Goal: Information Seeking & Learning: Check status

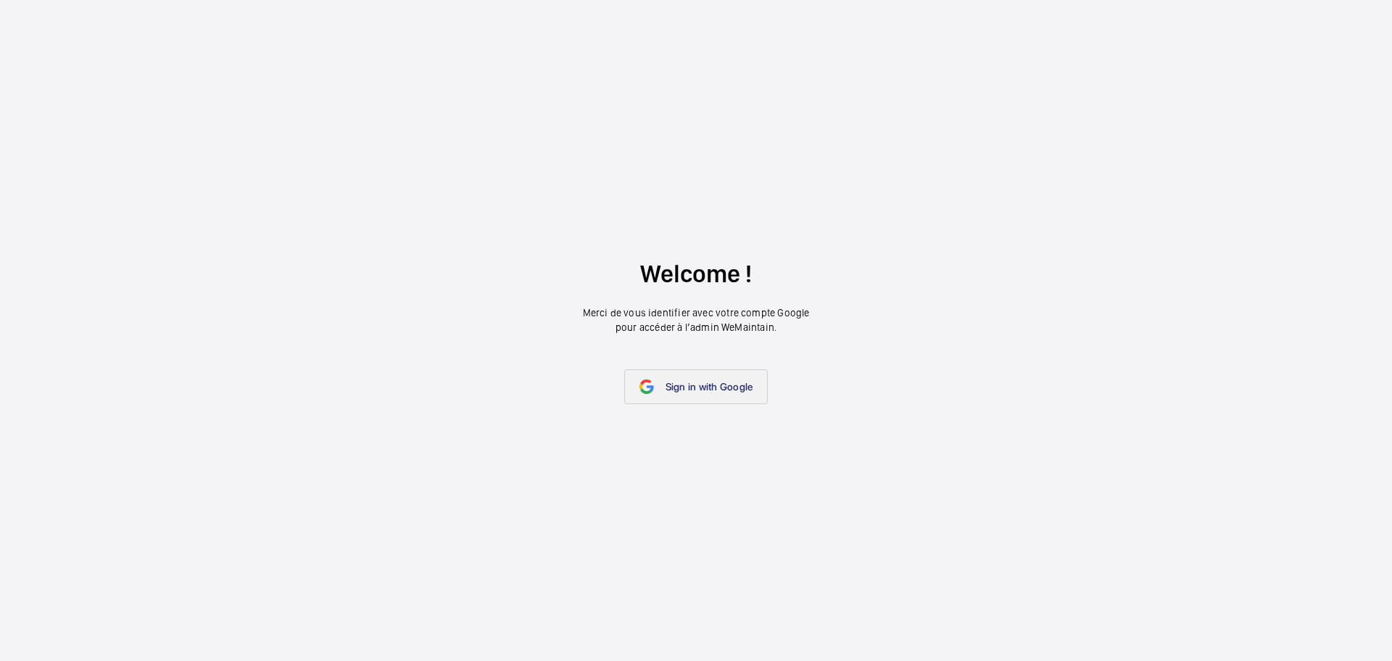
click at [713, 381] on span "Sign in with Google" at bounding box center [710, 387] width 88 height 12
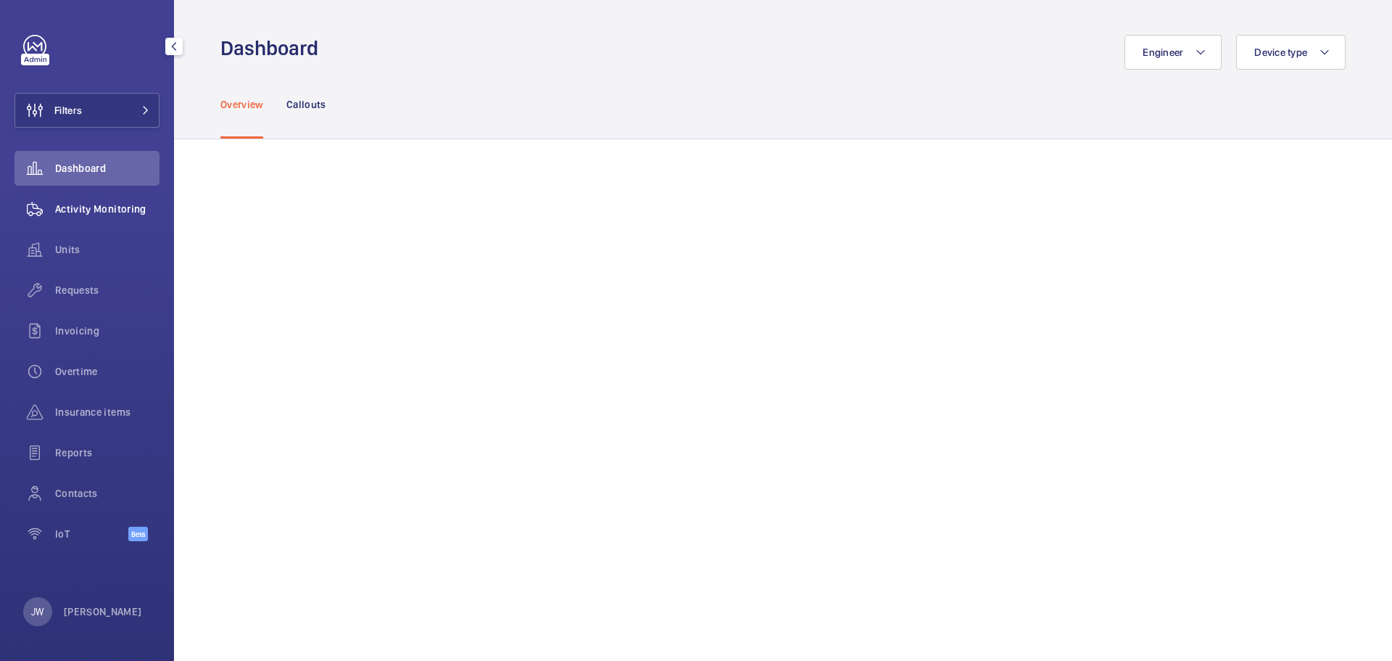
click at [129, 207] on span "Activity Monitoring" at bounding box center [107, 209] width 104 height 15
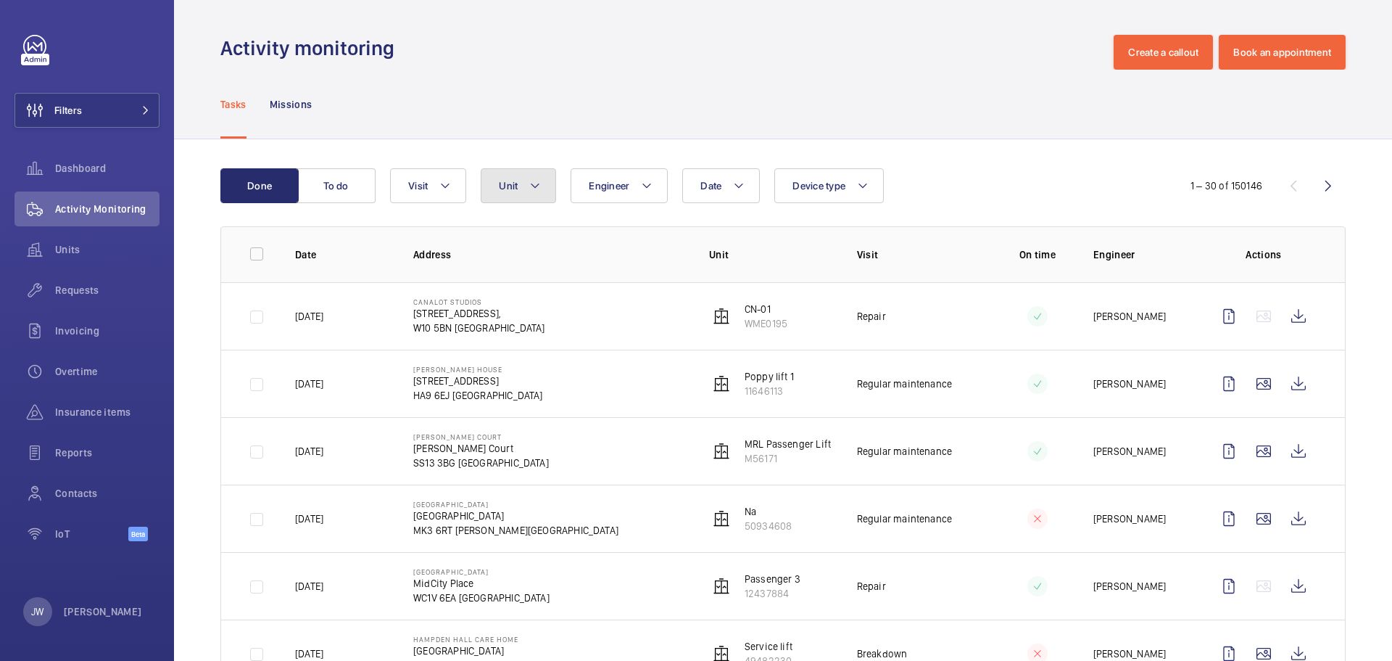
click at [537, 189] on mat-icon at bounding box center [535, 185] width 12 height 17
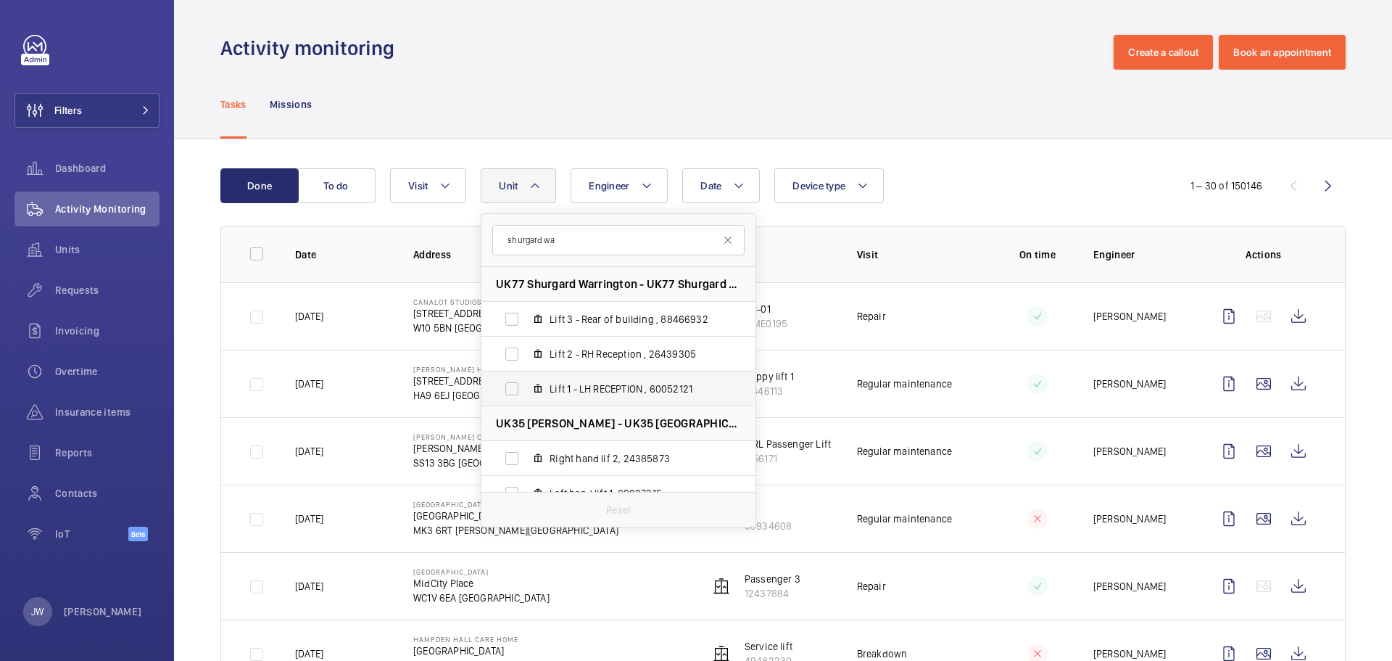
scroll to position [73, 0]
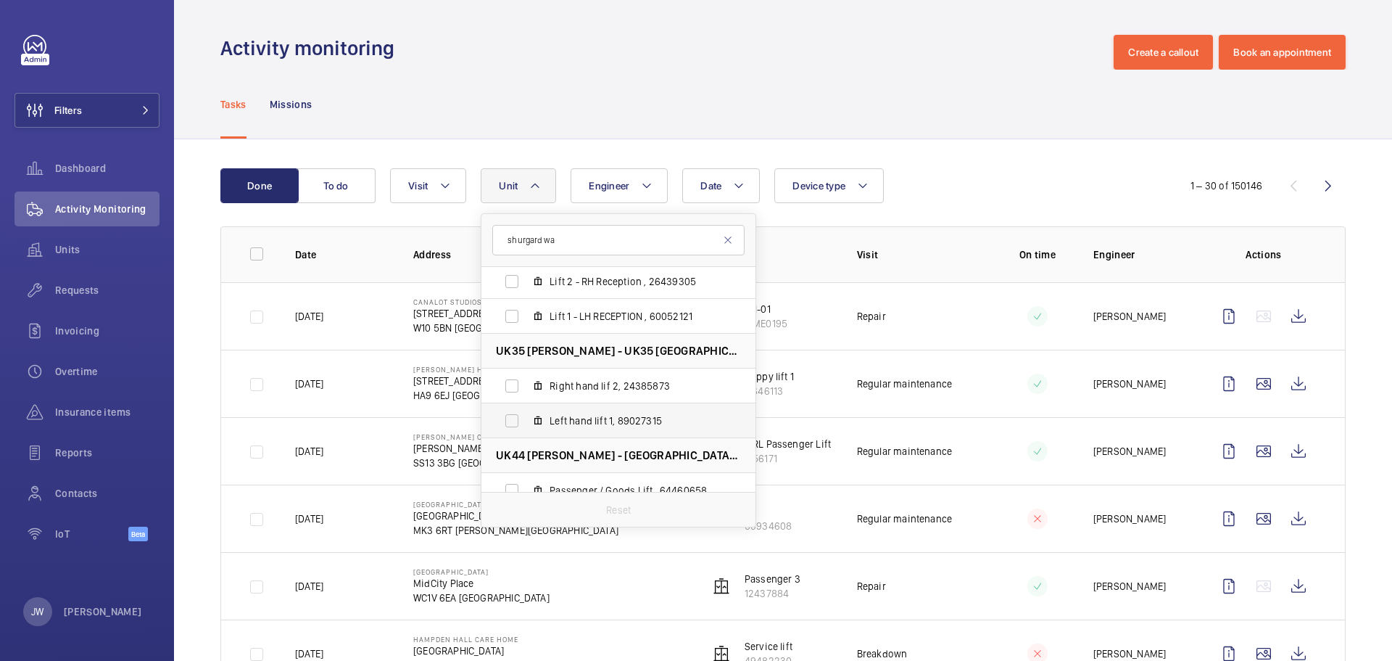
type input "shurgard wa"
click at [592, 416] on span "Left hand lift 1, 89027315" at bounding box center [634, 420] width 168 height 15
click at [526, 416] on input "Left hand lift 1, 89027315" at bounding box center [511, 420] width 29 height 29
checkbox input "true"
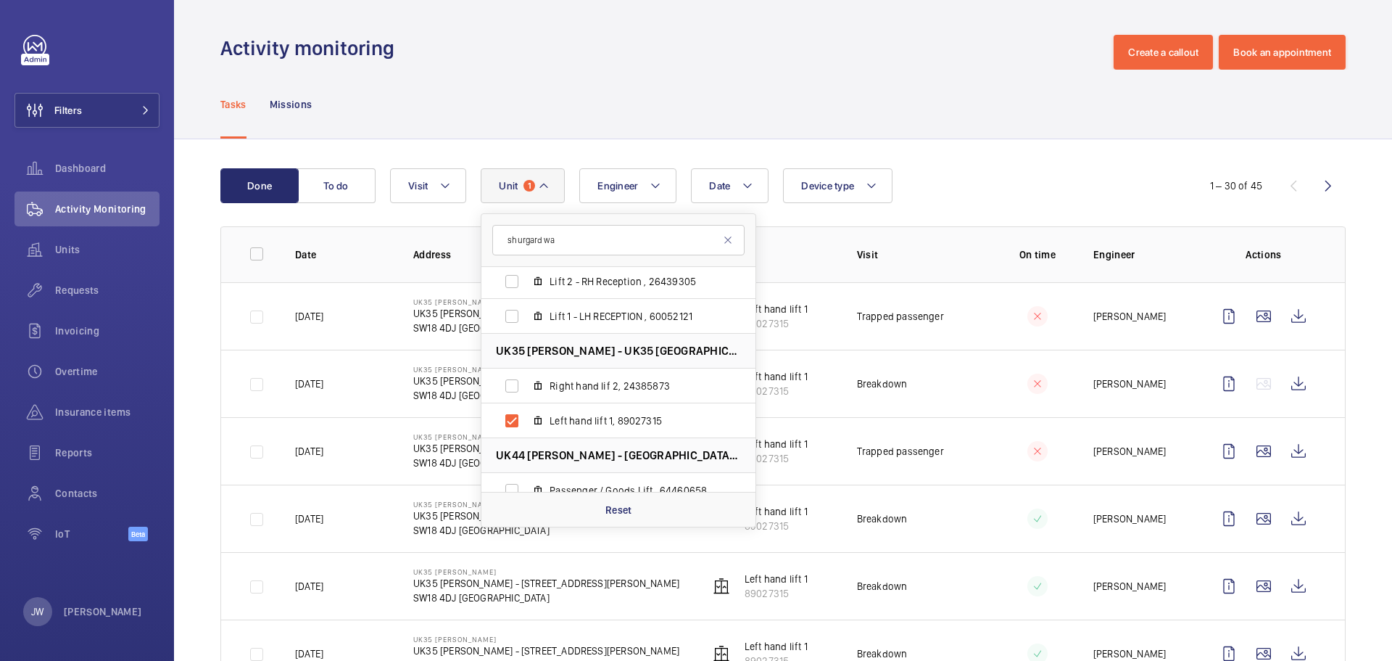
click at [840, 321] on td "Trapped passenger" at bounding box center [908, 315] width 148 height 67
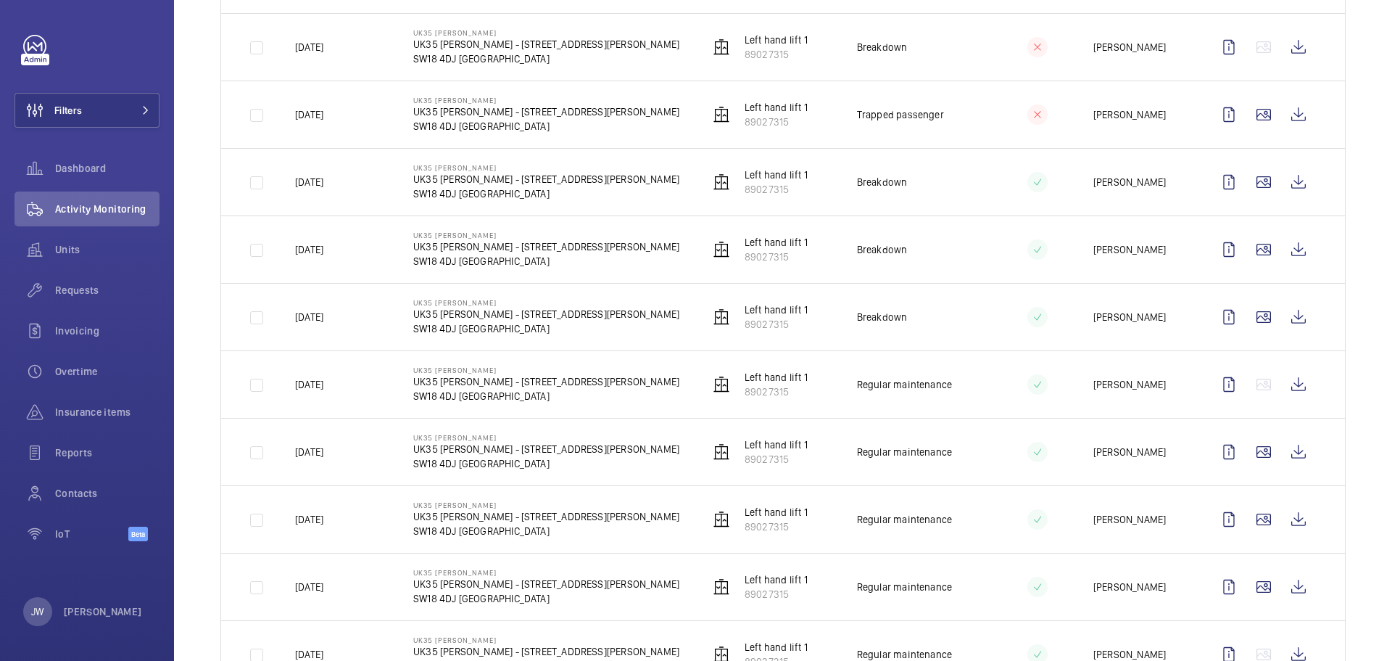
scroll to position [363, 0]
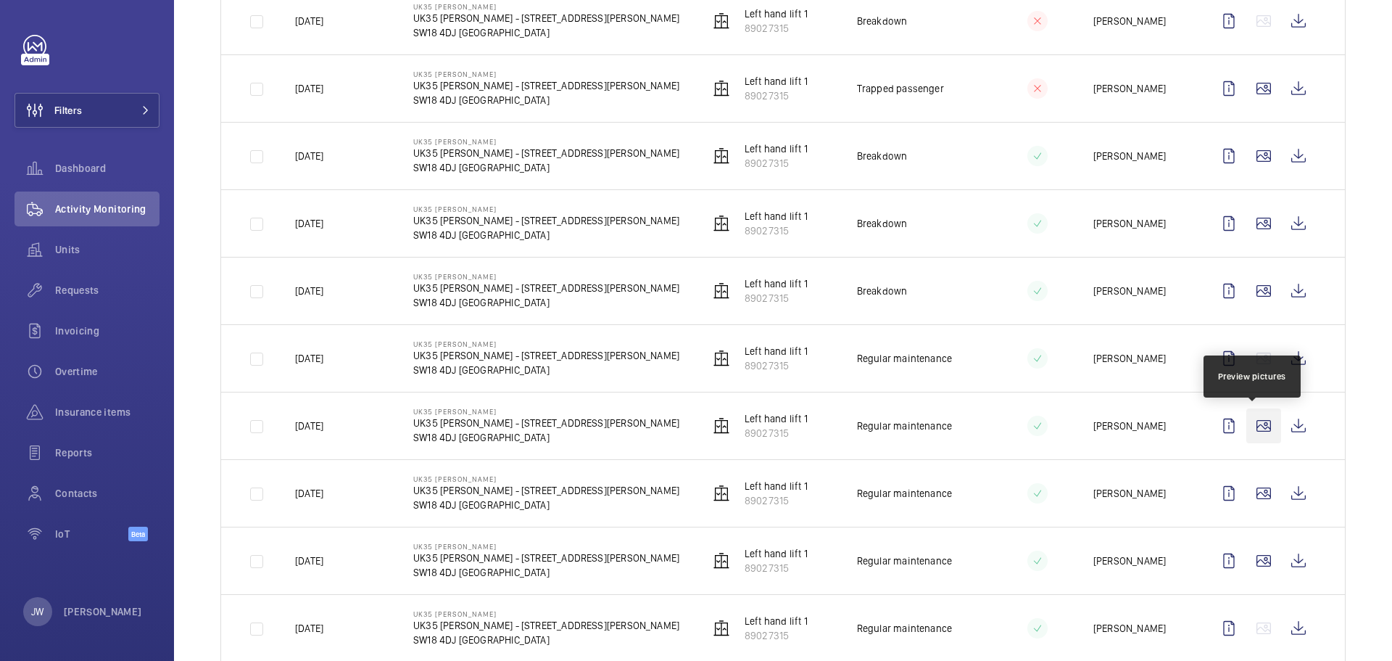
click at [1257, 426] on wm-front-icon-button at bounding box center [1264, 425] width 35 height 35
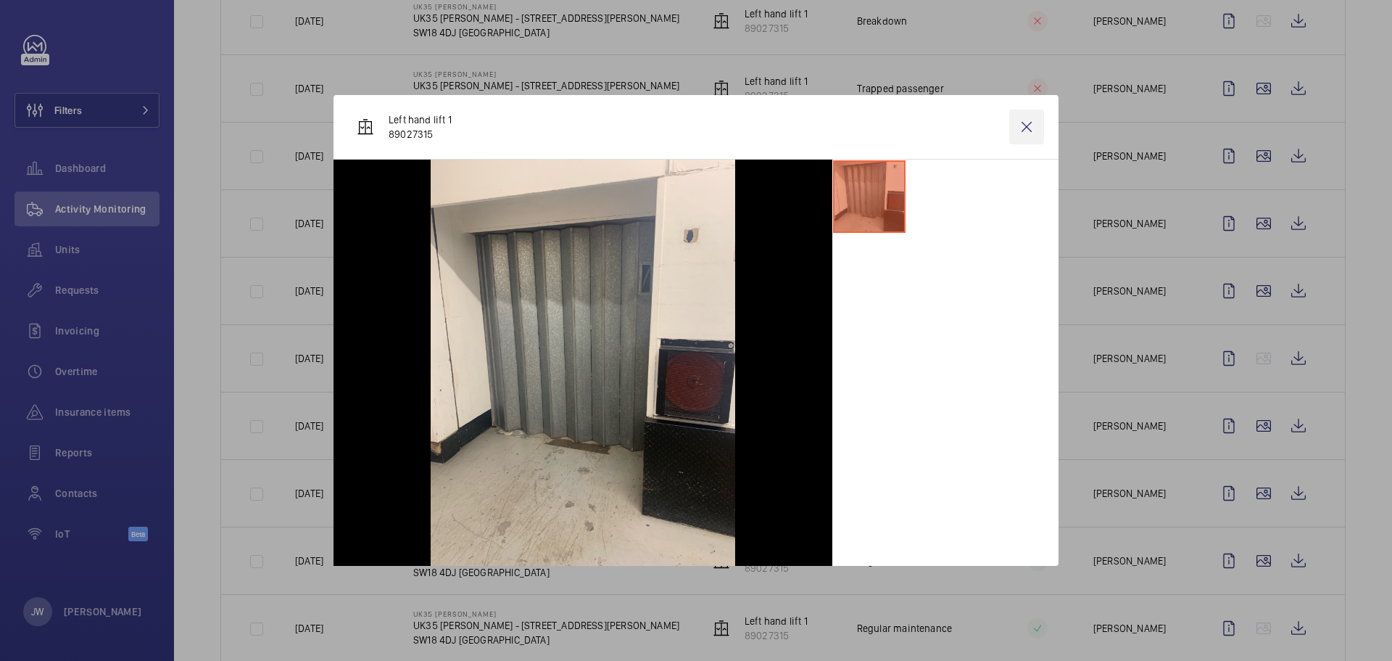
click at [1023, 133] on wm-front-icon-button at bounding box center [1026, 127] width 35 height 35
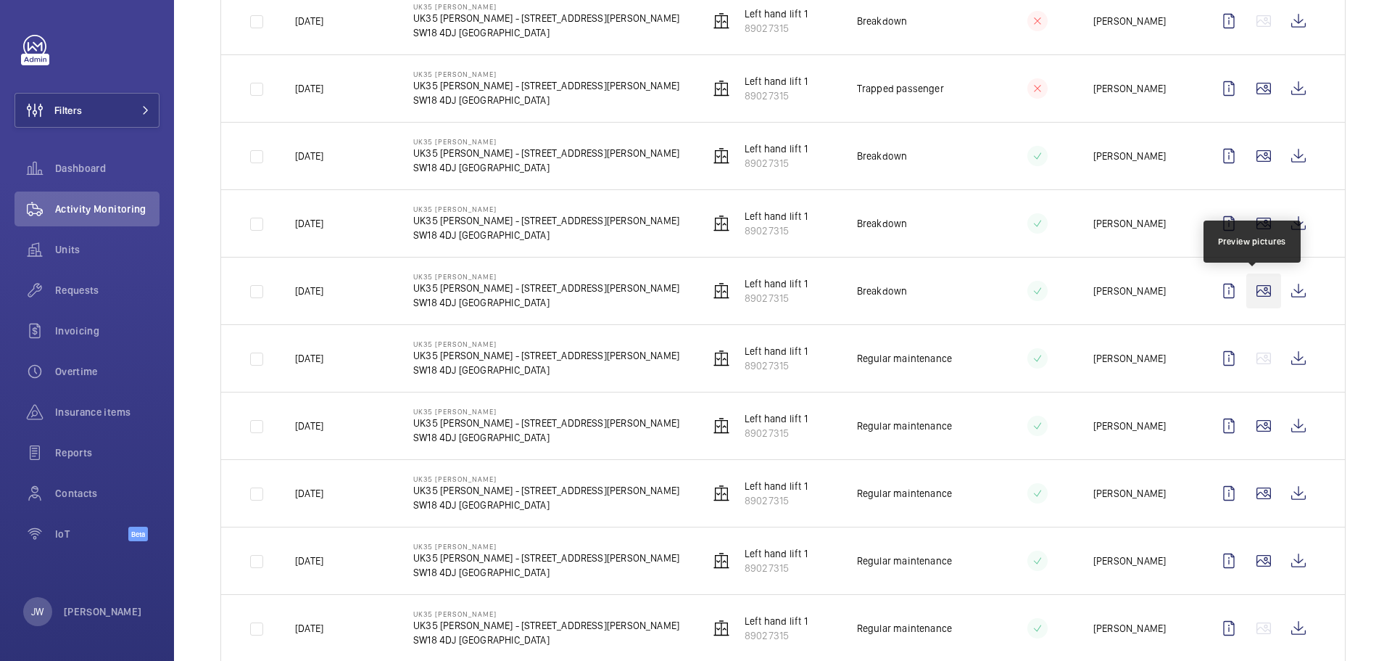
click at [1257, 291] on wm-front-icon-button at bounding box center [1264, 290] width 35 height 35
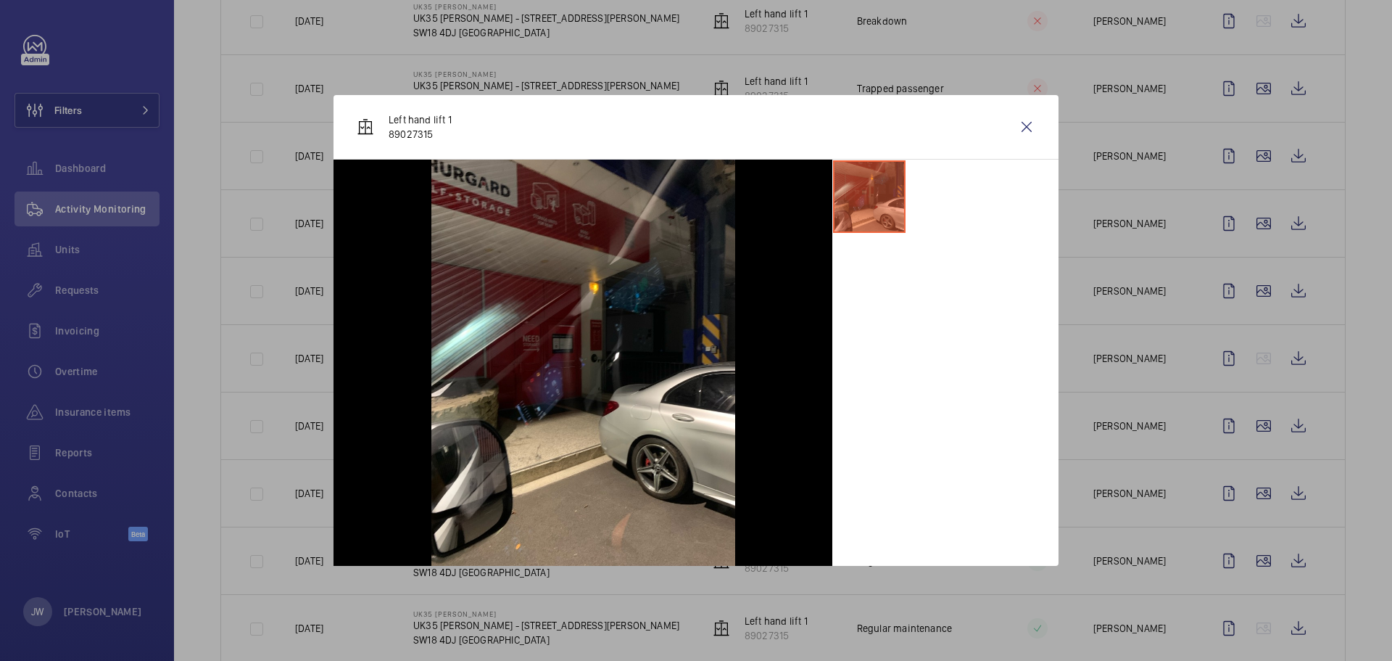
click at [1134, 315] on div at bounding box center [696, 330] width 1392 height 661
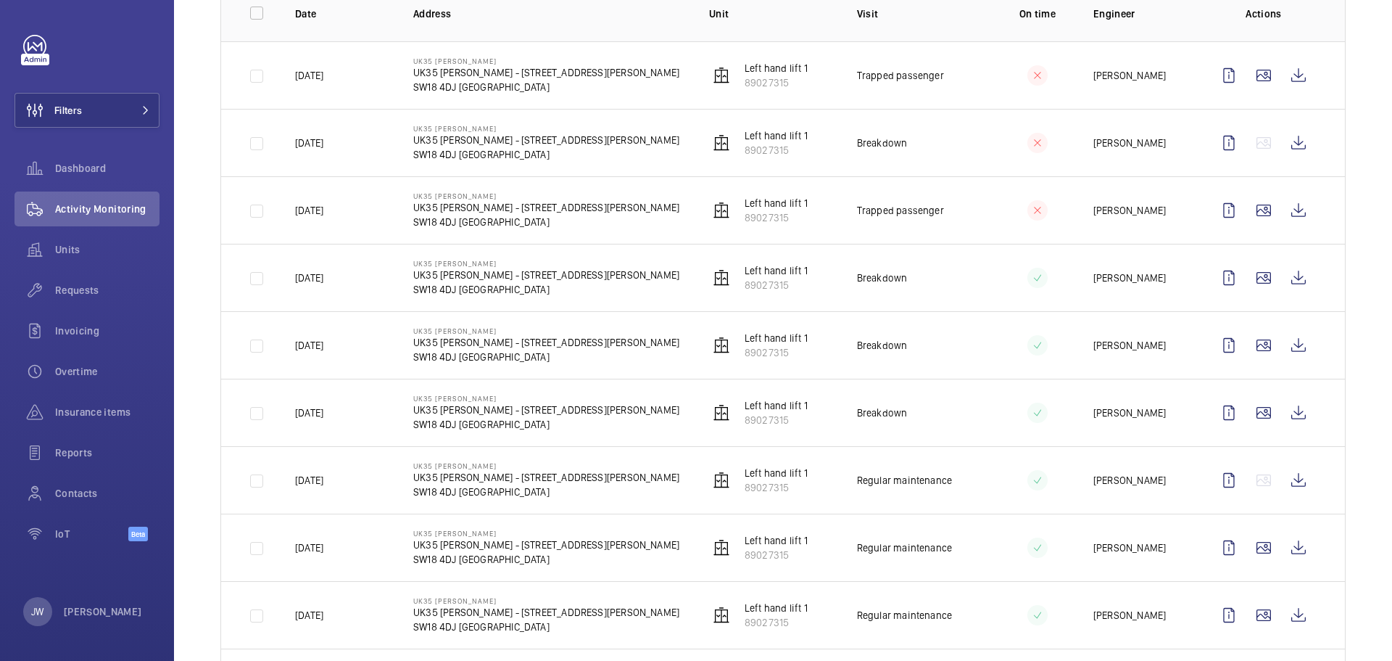
scroll to position [218, 0]
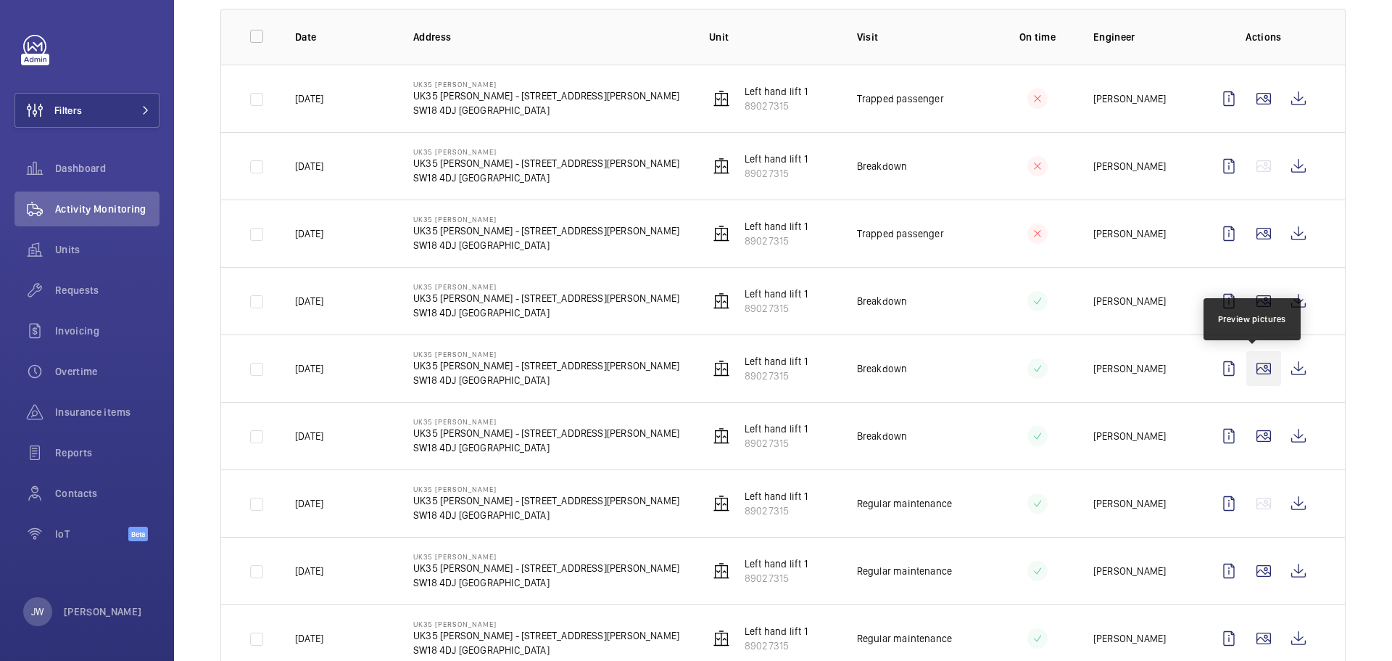
click at [1247, 363] on wm-front-icon-button at bounding box center [1264, 368] width 35 height 35
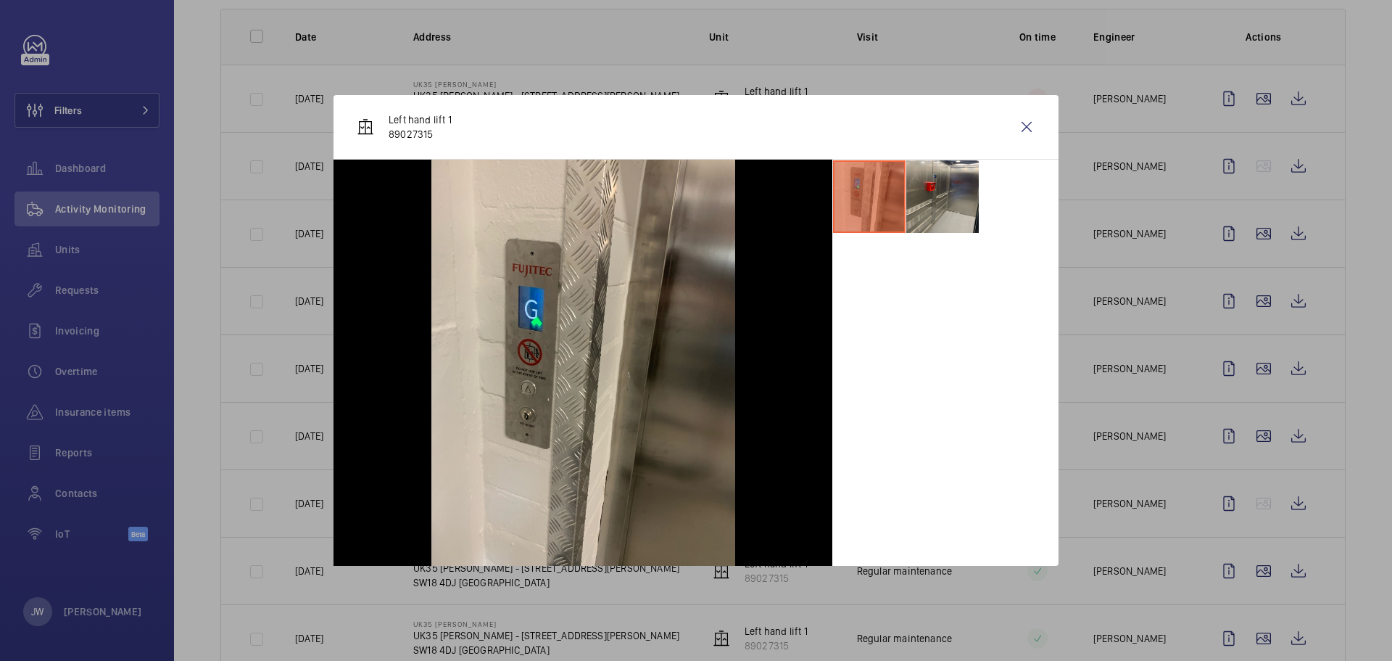
click at [1144, 358] on div at bounding box center [696, 330] width 1392 height 661
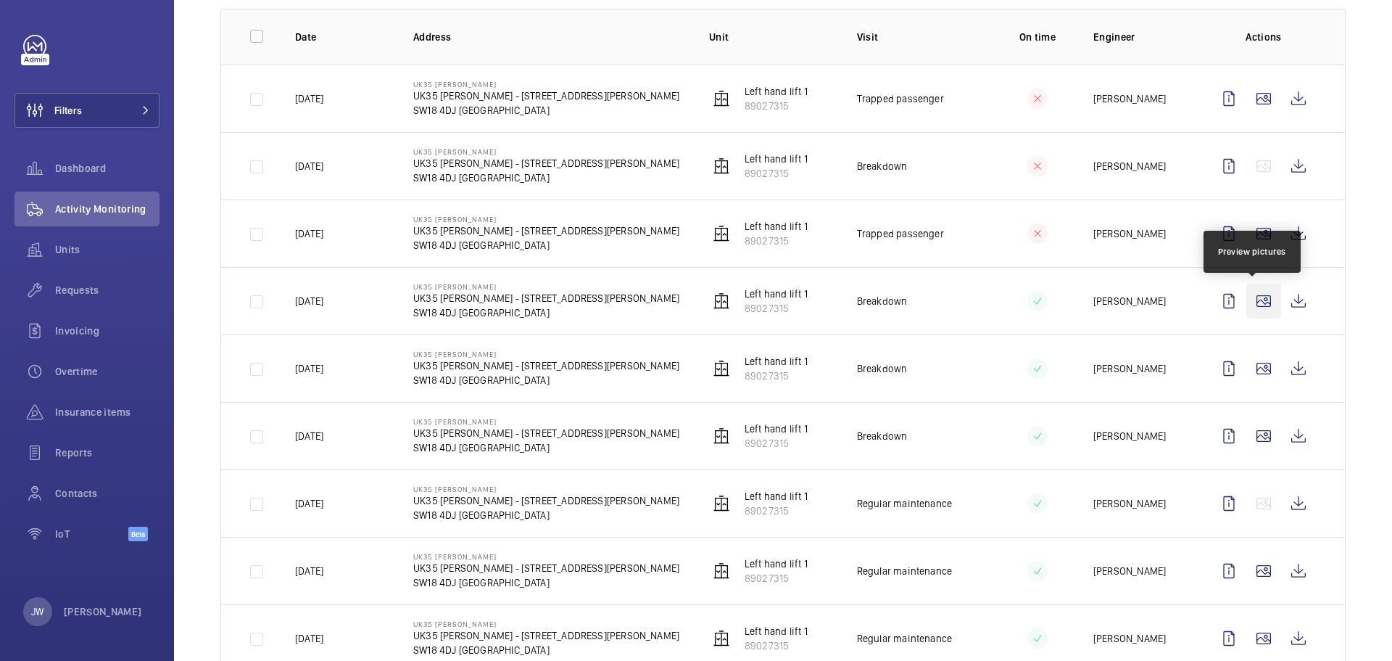
click at [1258, 302] on wm-front-icon-button at bounding box center [1264, 301] width 35 height 35
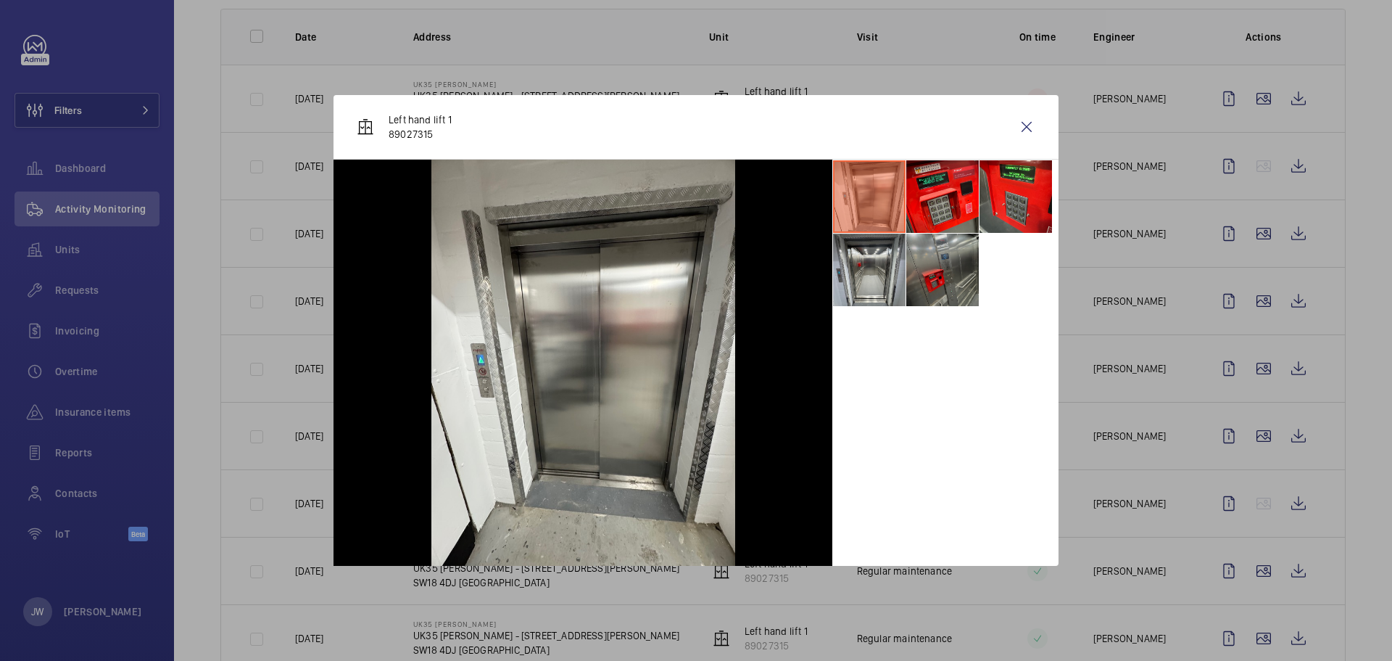
click at [949, 283] on li at bounding box center [942, 270] width 73 height 73
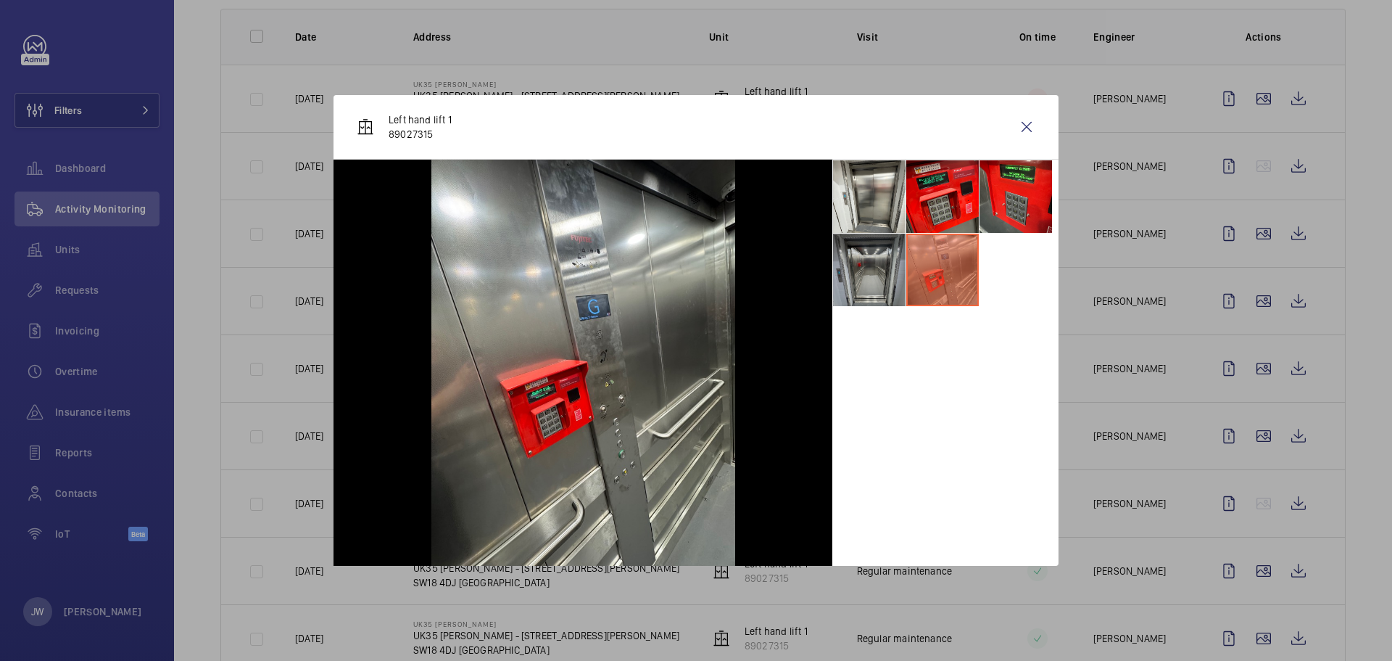
click at [899, 280] on li at bounding box center [869, 270] width 73 height 73
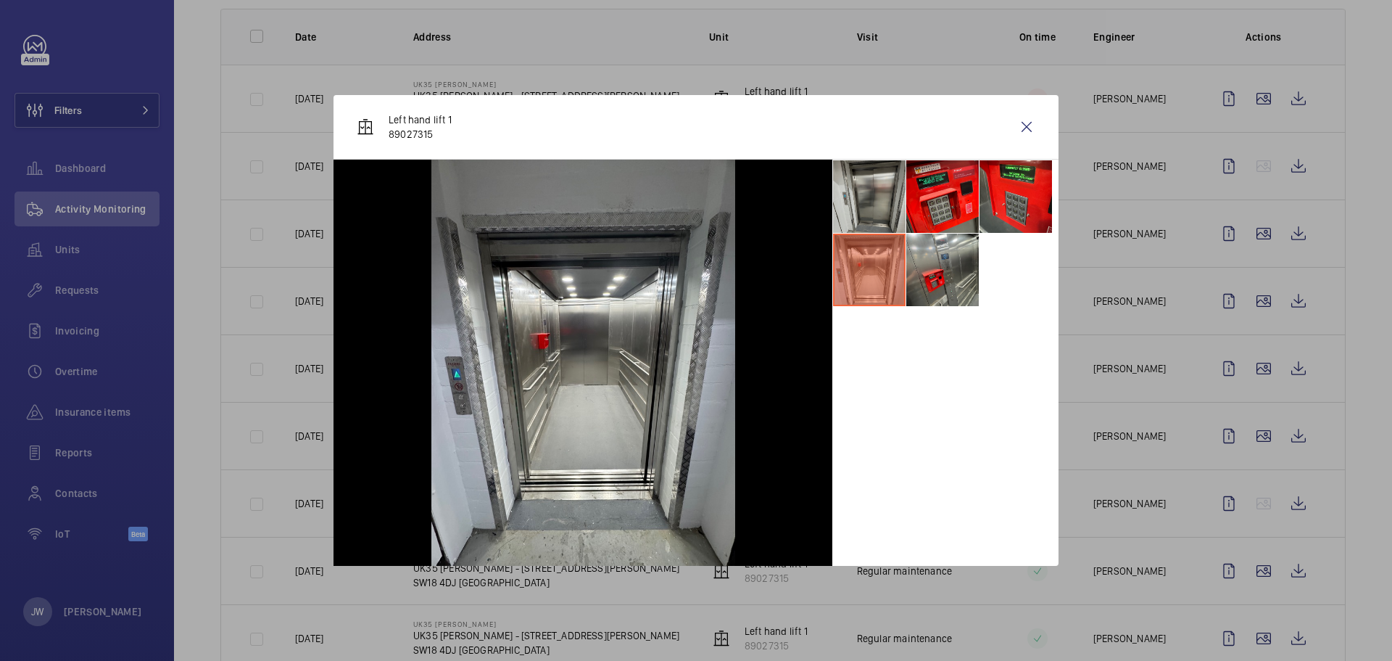
click at [891, 219] on li at bounding box center [869, 196] width 73 height 73
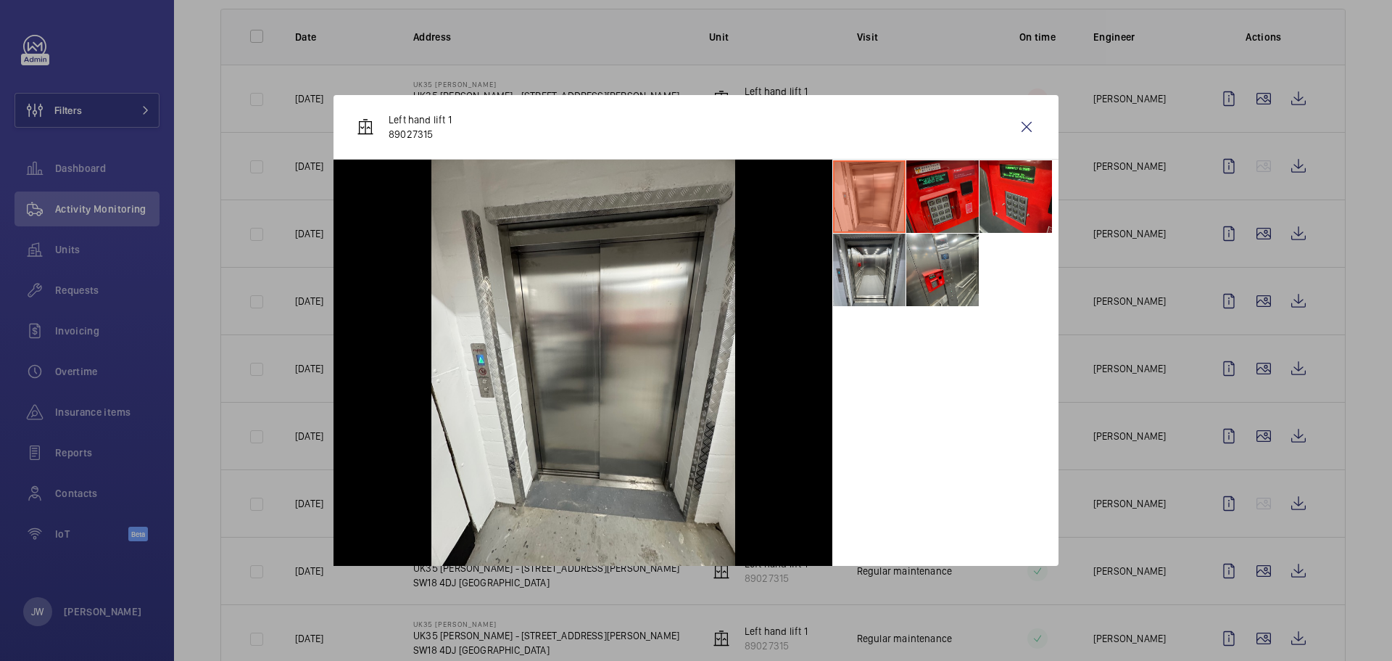
click at [933, 209] on li at bounding box center [942, 196] width 73 height 73
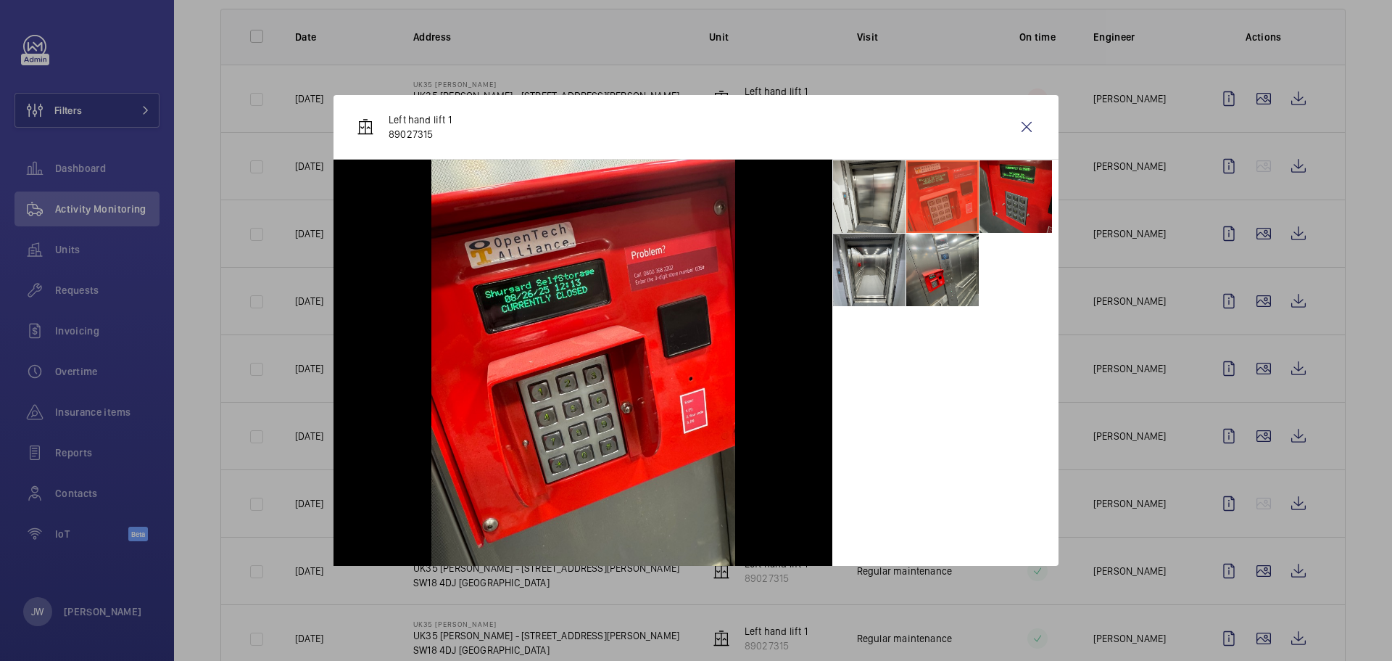
click at [1018, 205] on li at bounding box center [1016, 196] width 73 height 73
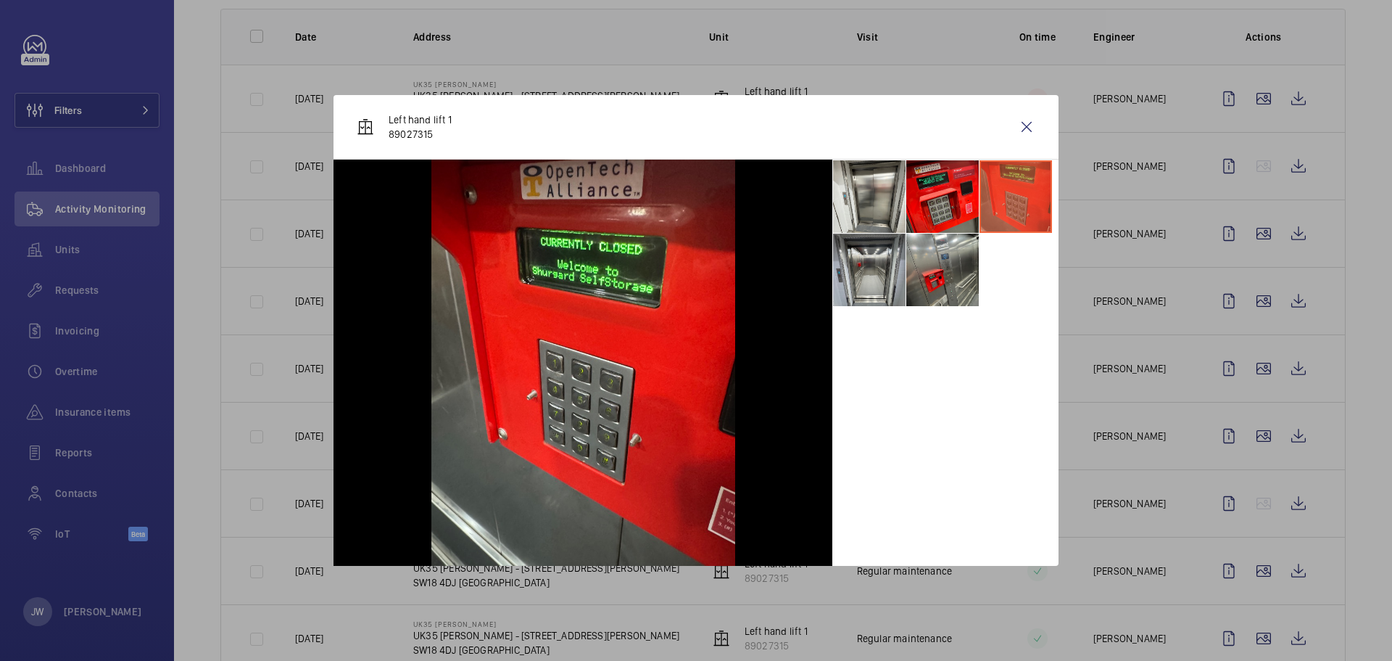
click at [1124, 315] on div at bounding box center [696, 330] width 1392 height 661
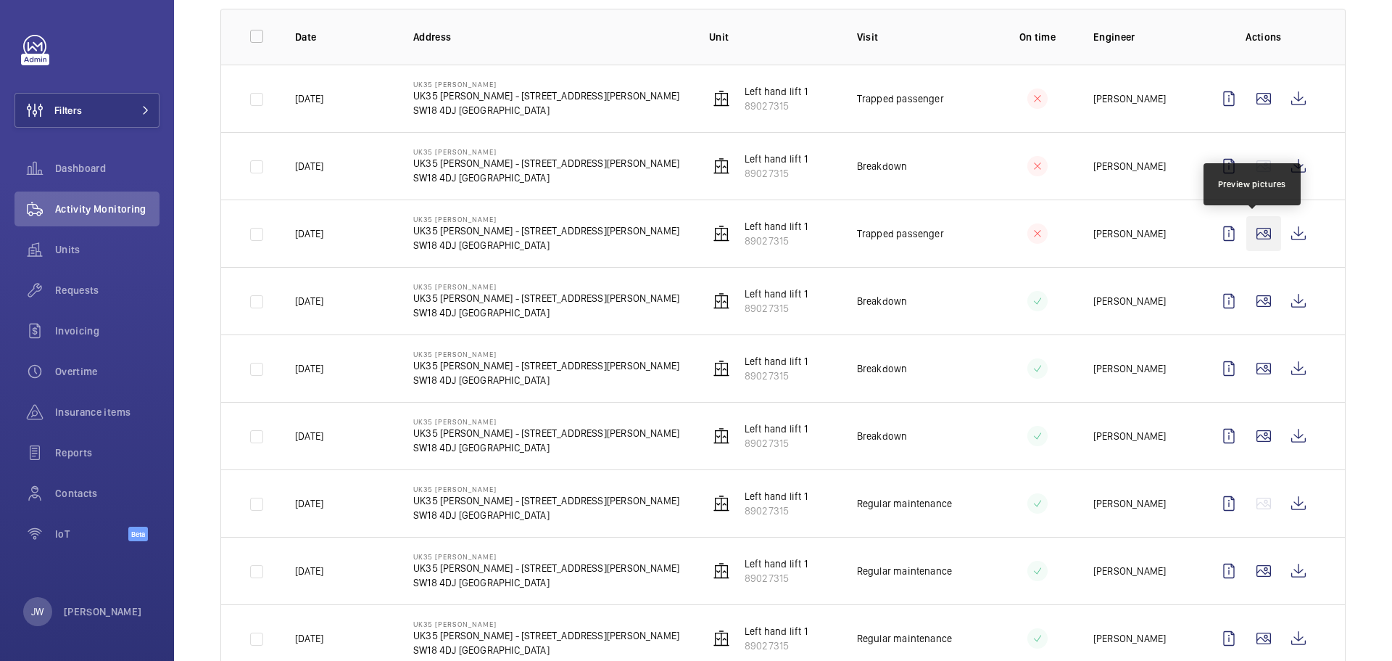
click at [1257, 240] on wm-front-icon-button at bounding box center [1264, 233] width 35 height 35
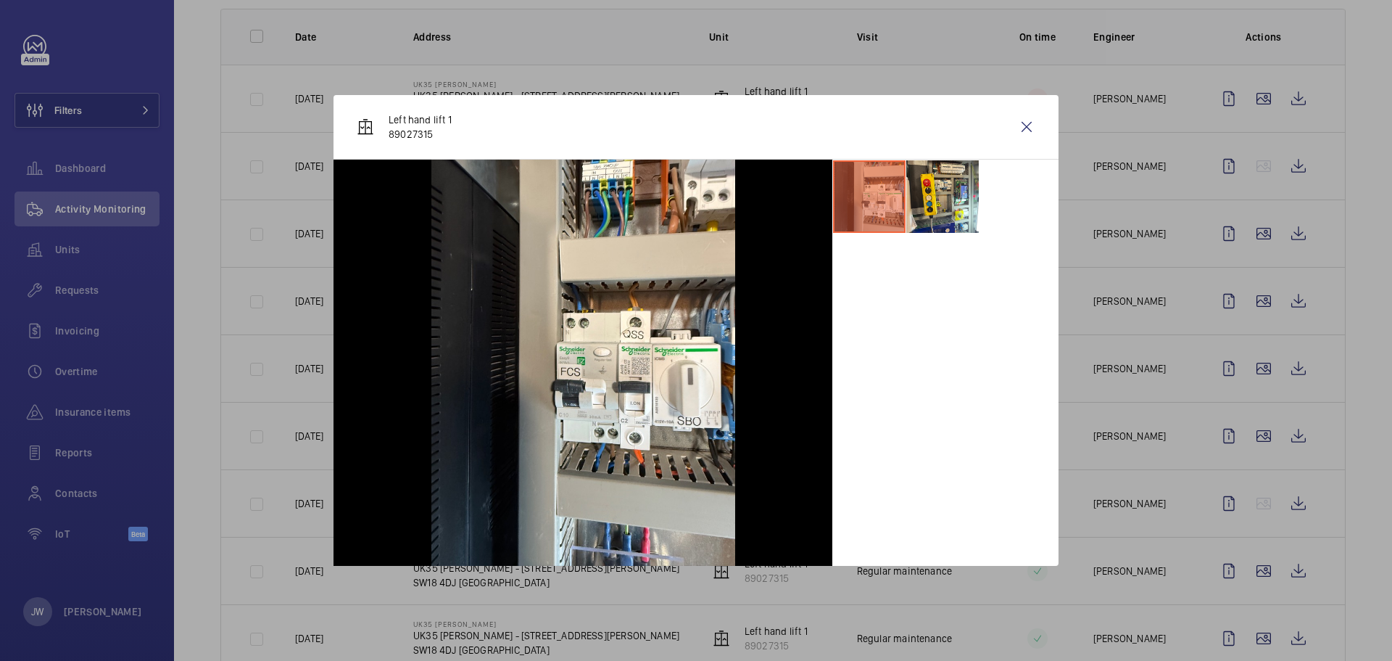
click at [1194, 260] on div at bounding box center [696, 330] width 1392 height 661
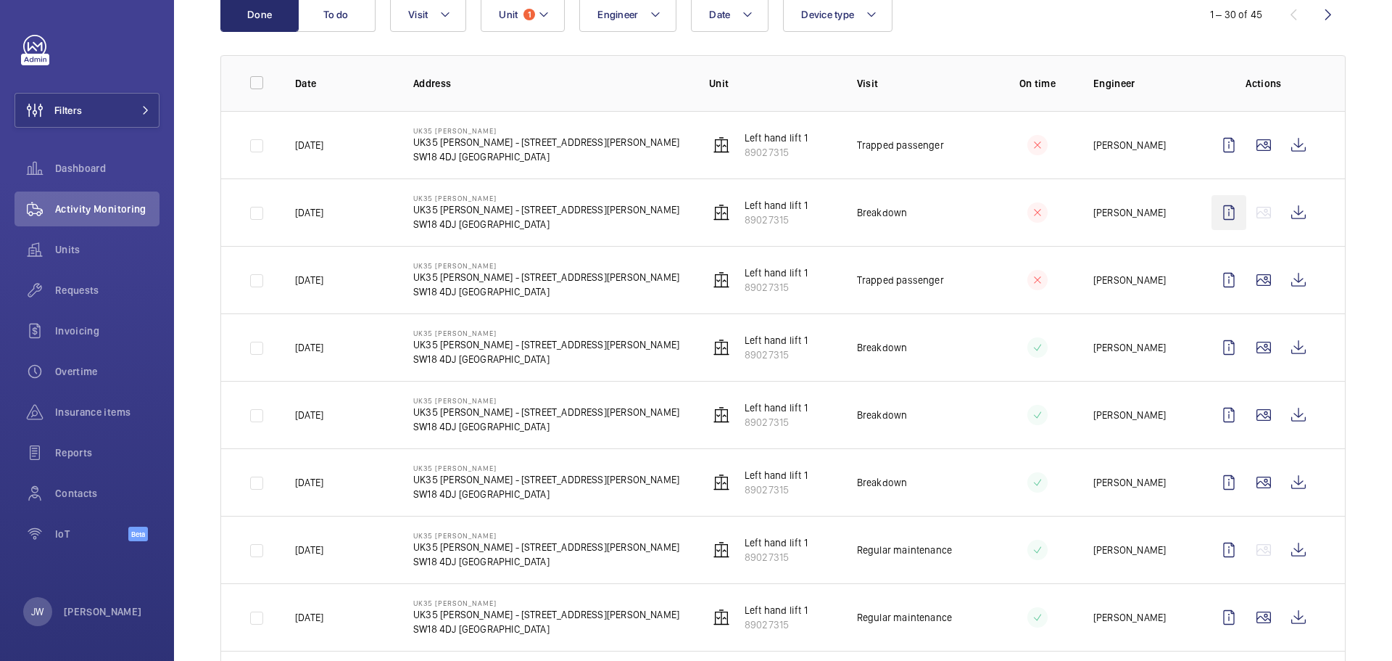
scroll to position [145, 0]
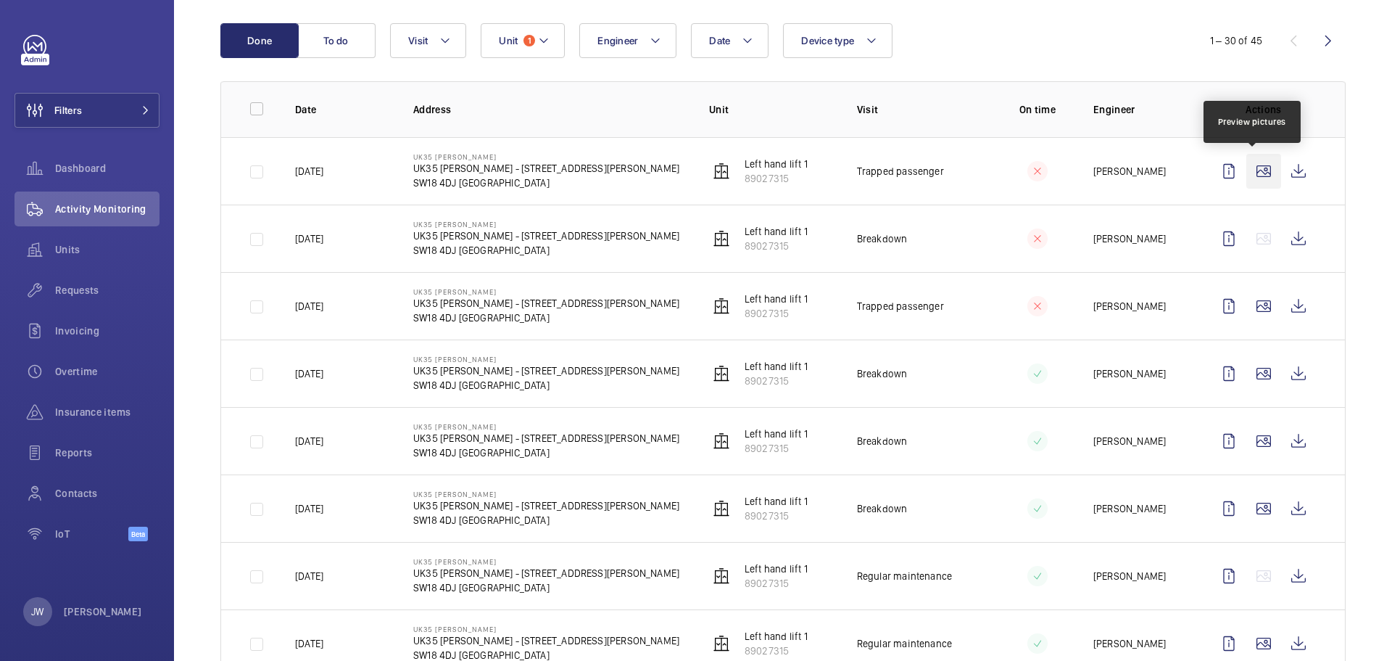
click at [1257, 175] on wm-front-icon-button at bounding box center [1264, 171] width 35 height 35
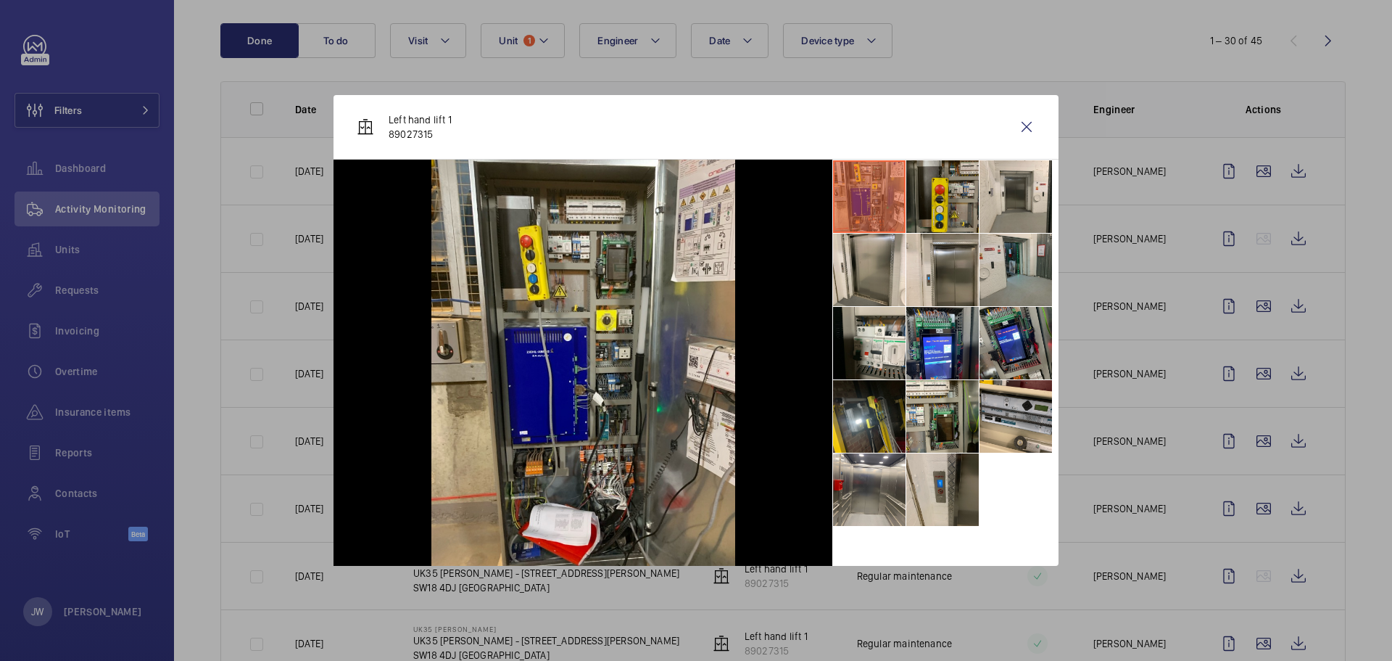
click at [926, 205] on li at bounding box center [942, 196] width 73 height 73
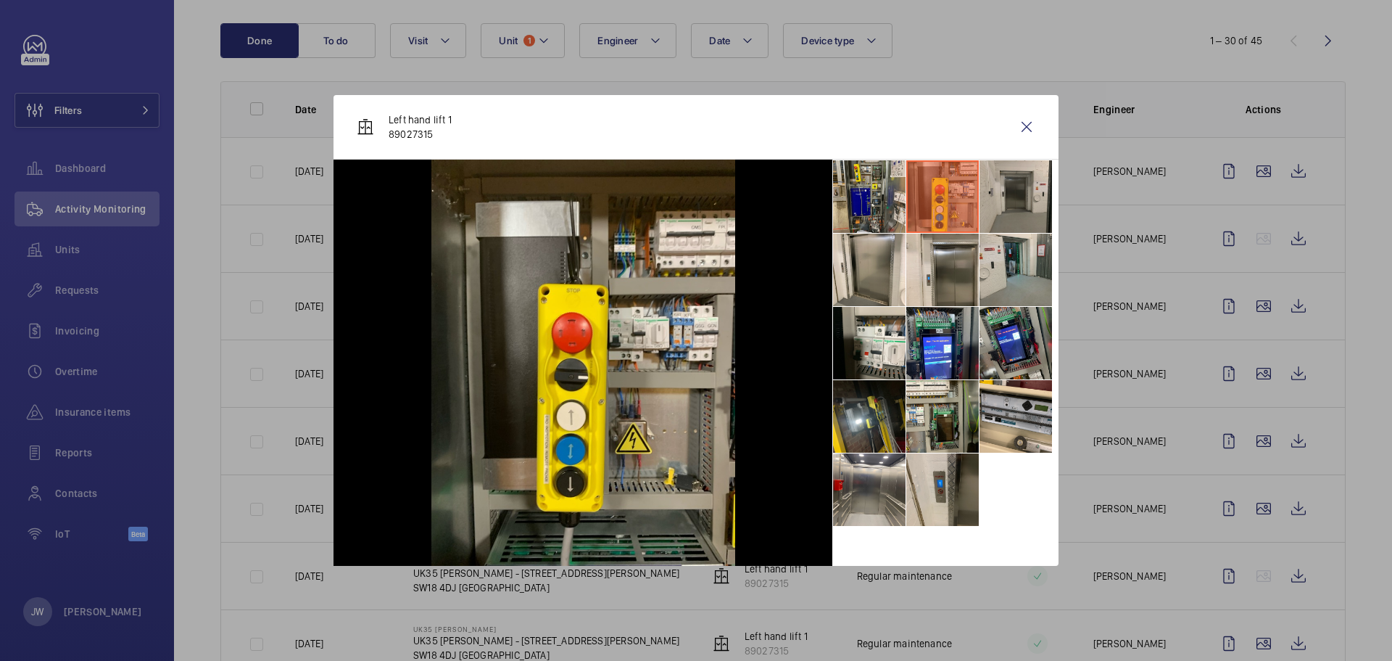
click at [1022, 202] on li at bounding box center [1016, 196] width 73 height 73
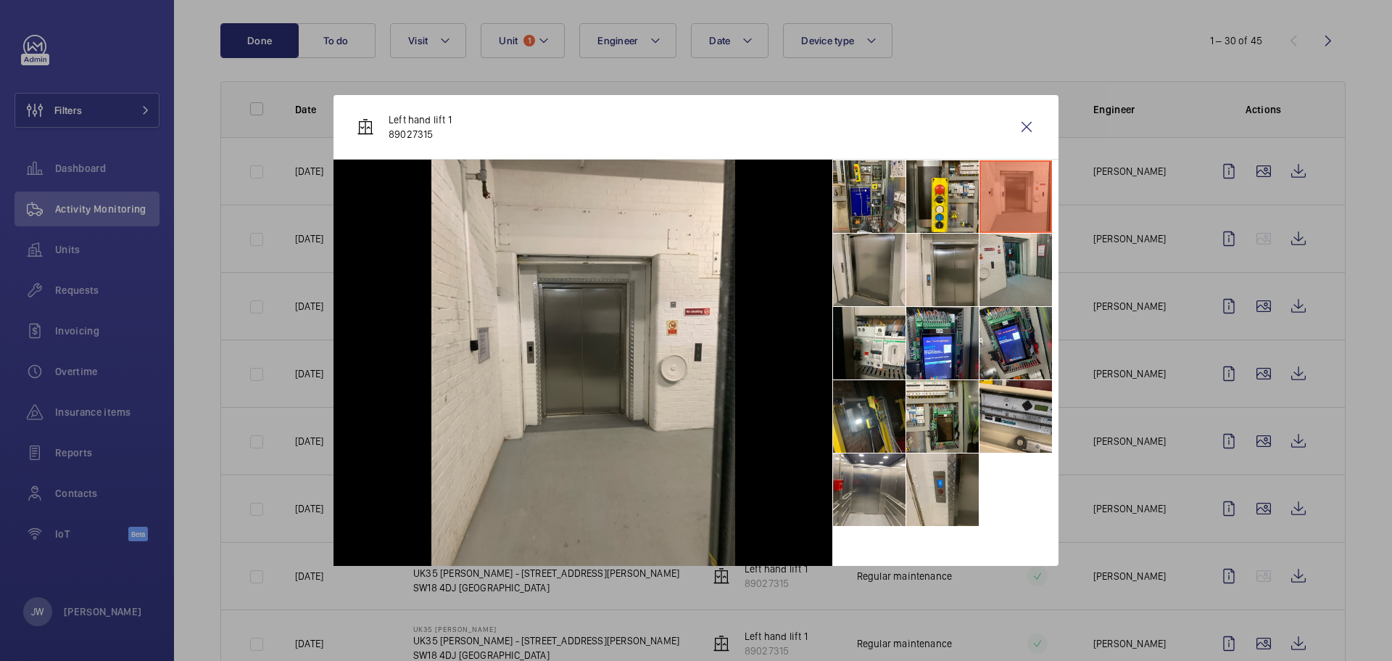
click at [893, 281] on li at bounding box center [869, 270] width 73 height 73
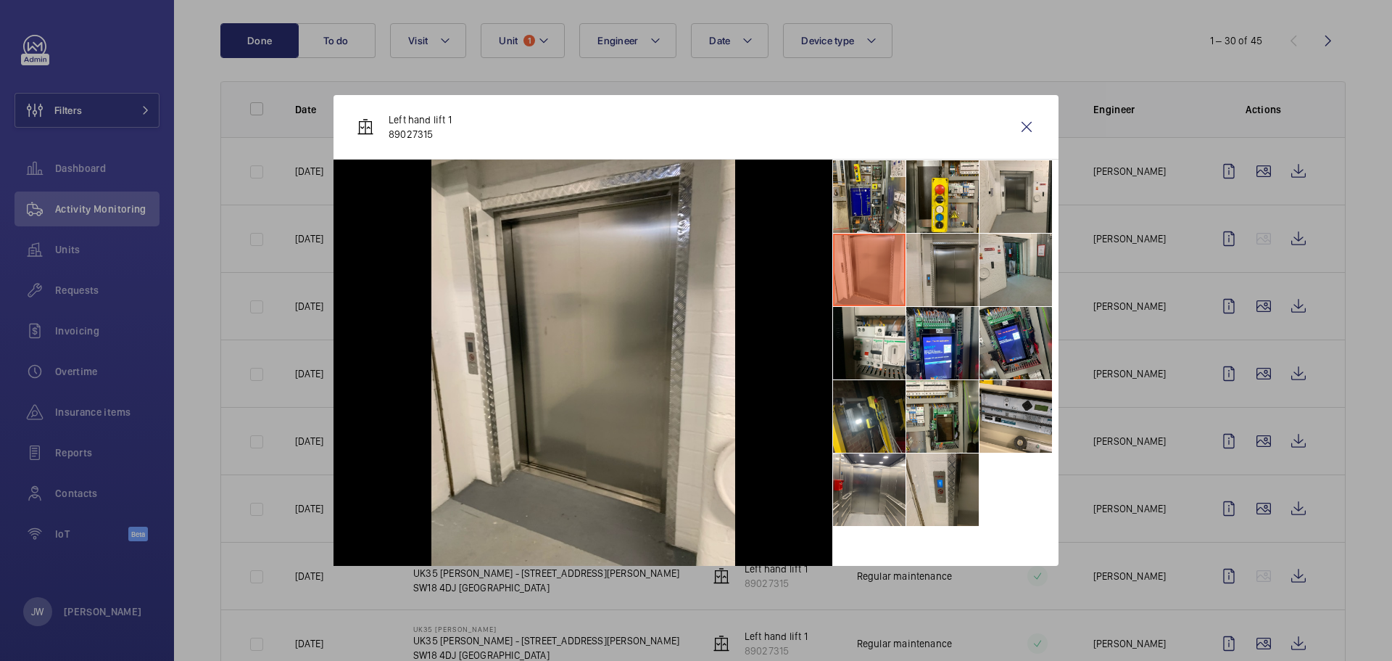
click at [953, 273] on li at bounding box center [942, 270] width 73 height 73
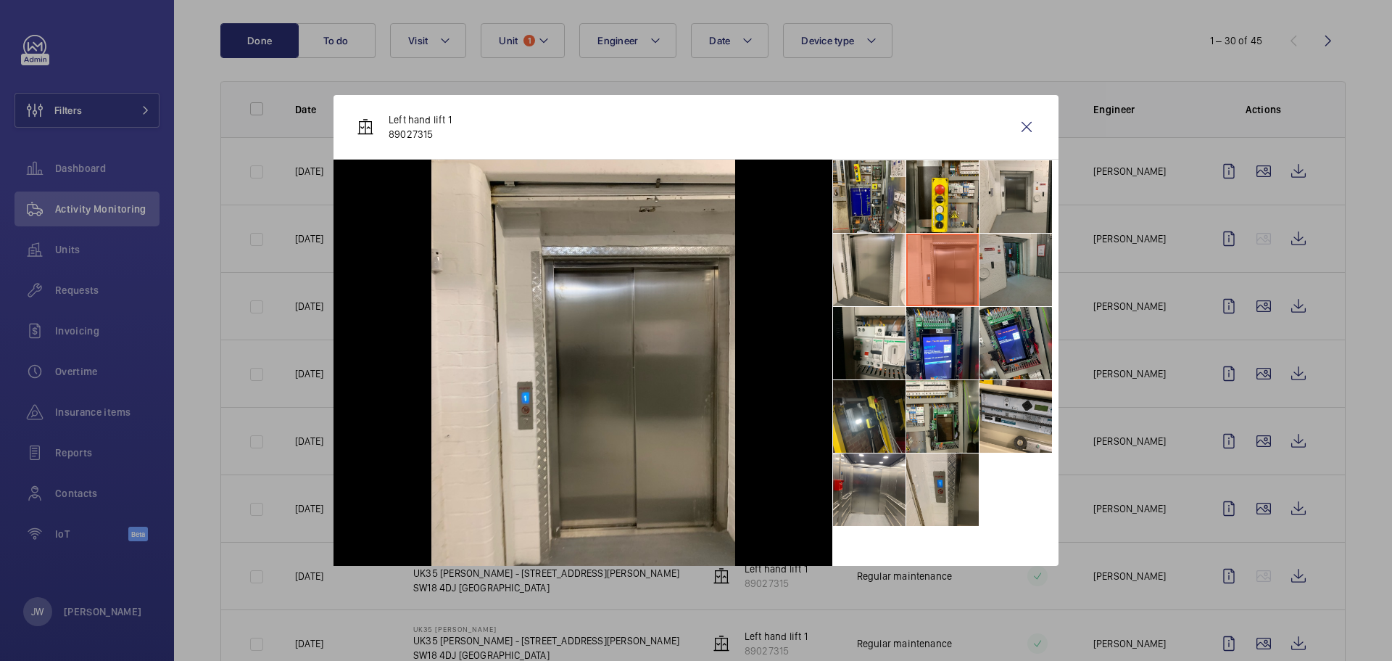
click at [1017, 278] on li at bounding box center [1016, 270] width 73 height 73
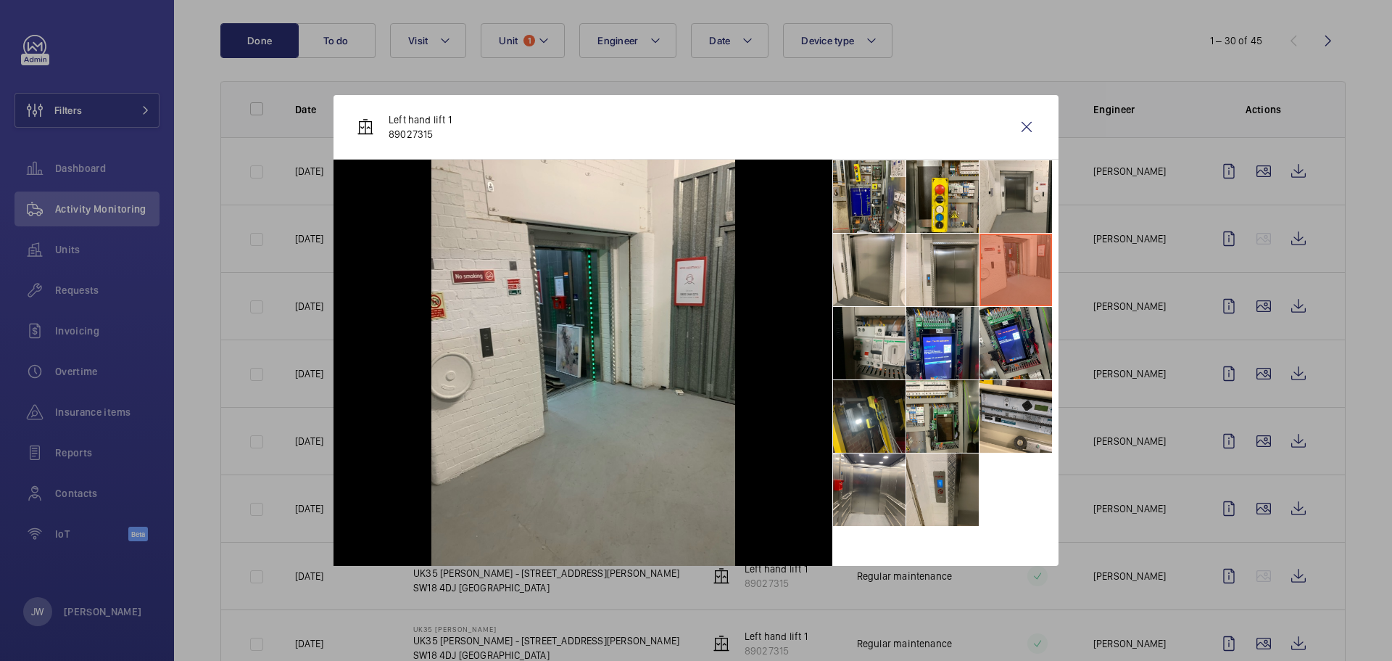
click at [883, 341] on li at bounding box center [869, 343] width 73 height 73
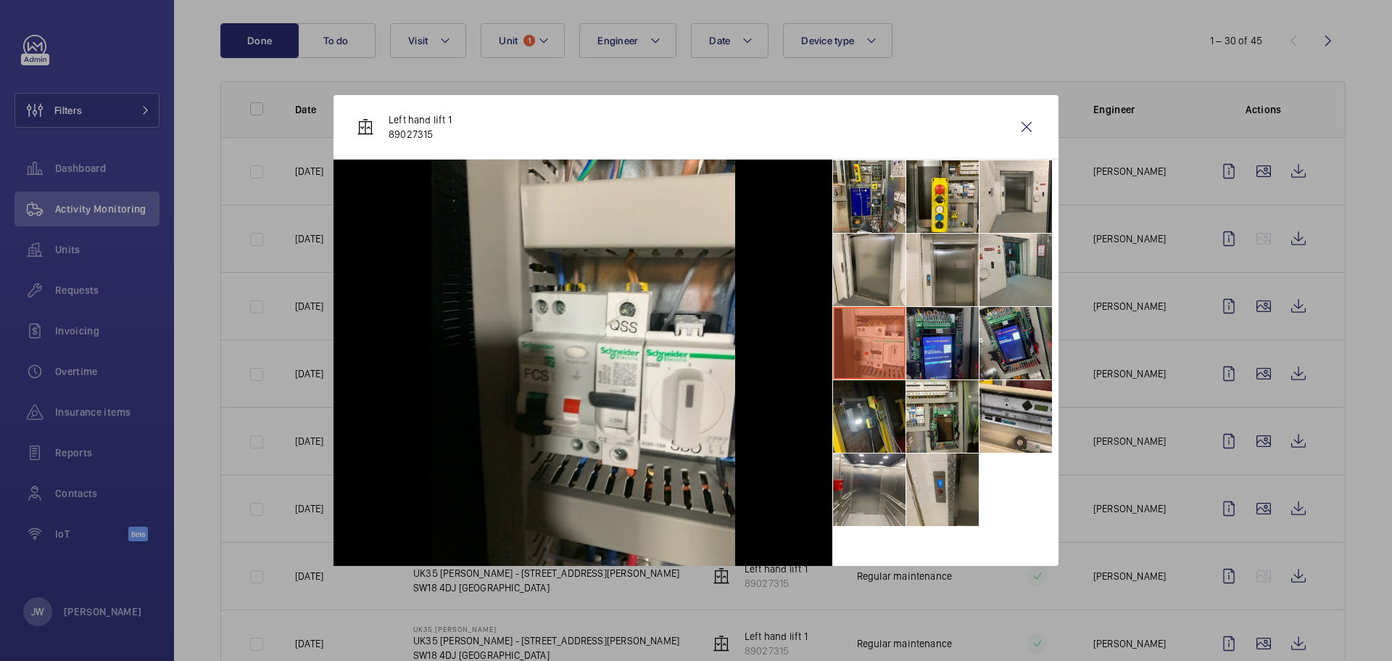
click at [938, 338] on li at bounding box center [942, 343] width 73 height 73
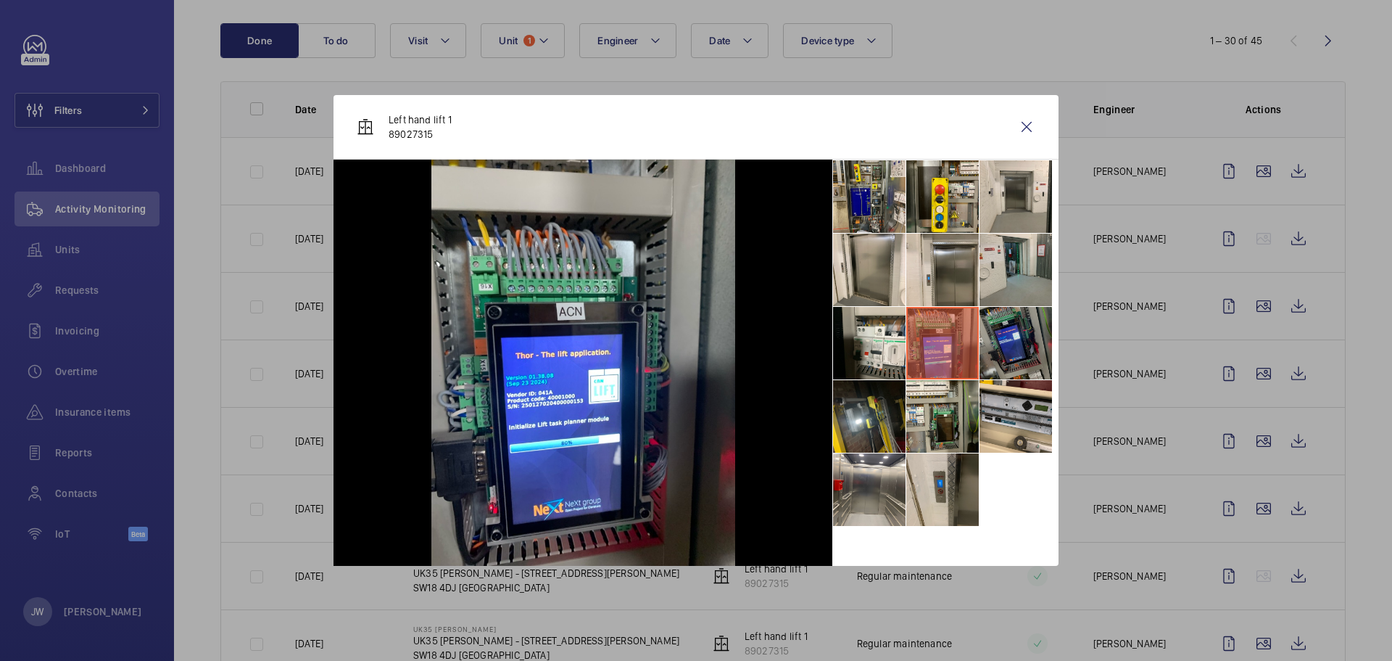
click at [1001, 338] on li at bounding box center [1016, 343] width 73 height 73
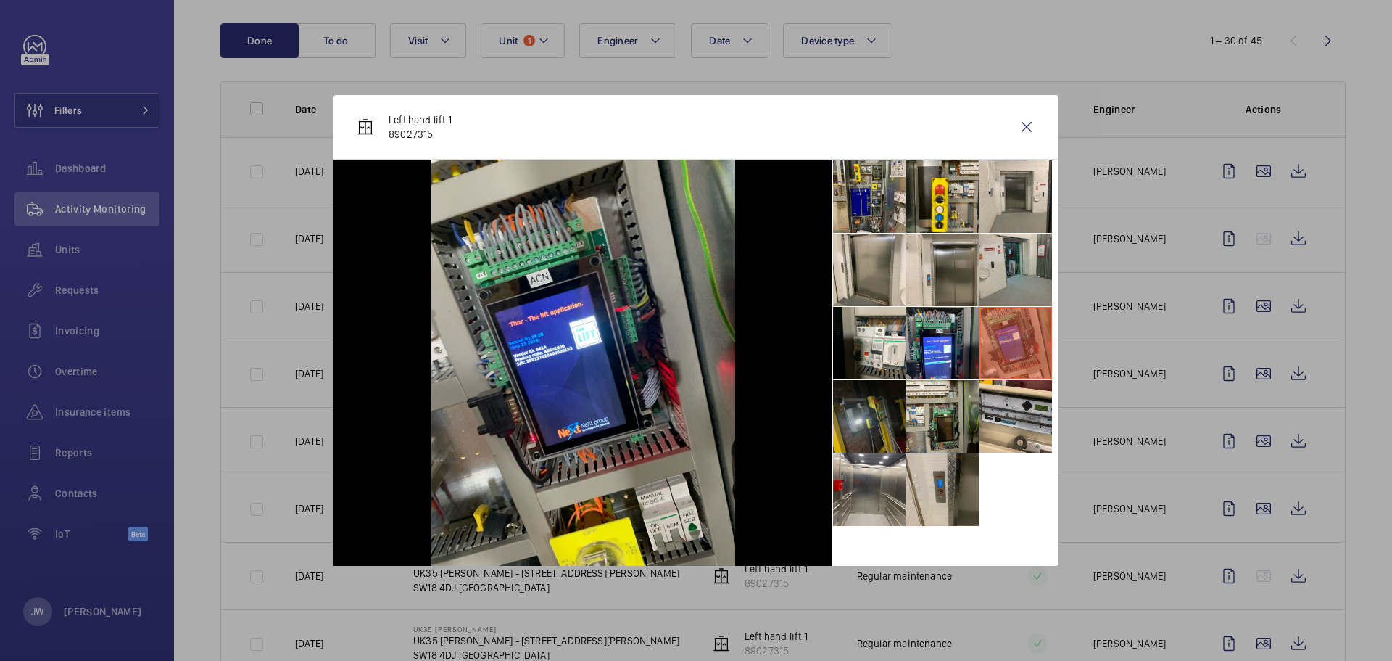
click at [869, 419] on li at bounding box center [869, 416] width 73 height 73
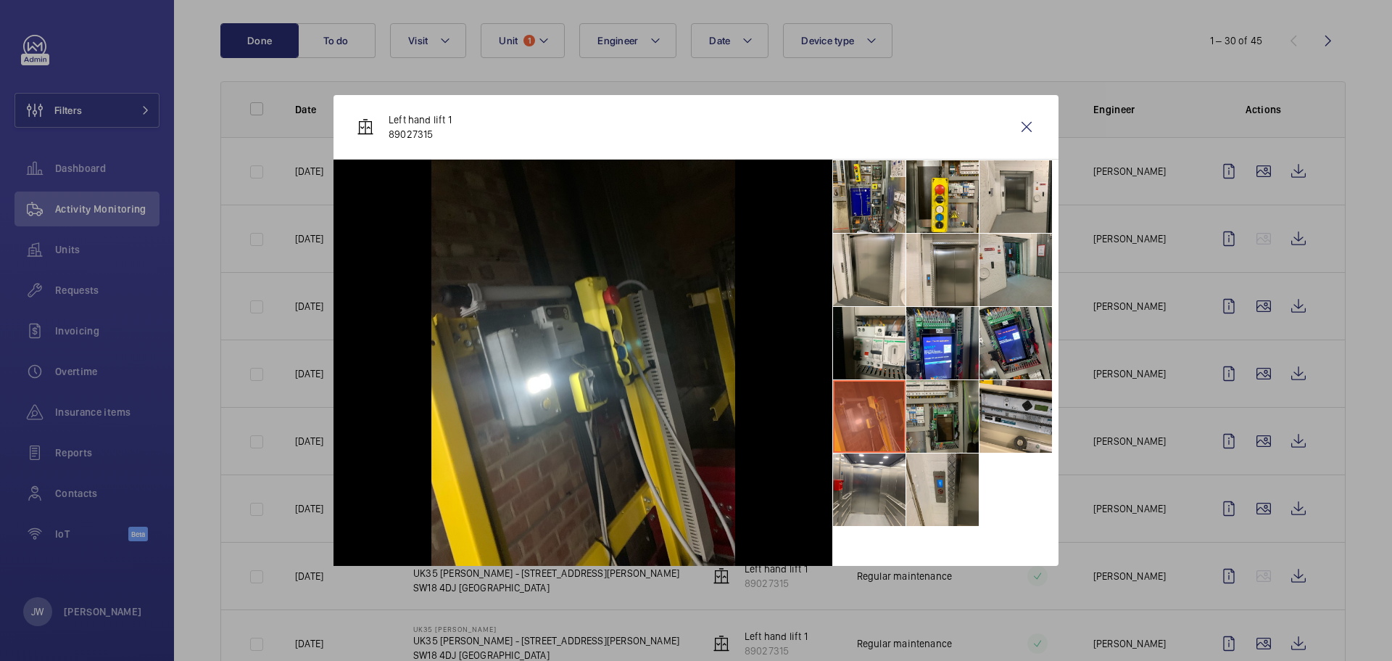
click at [954, 414] on li at bounding box center [942, 416] width 73 height 73
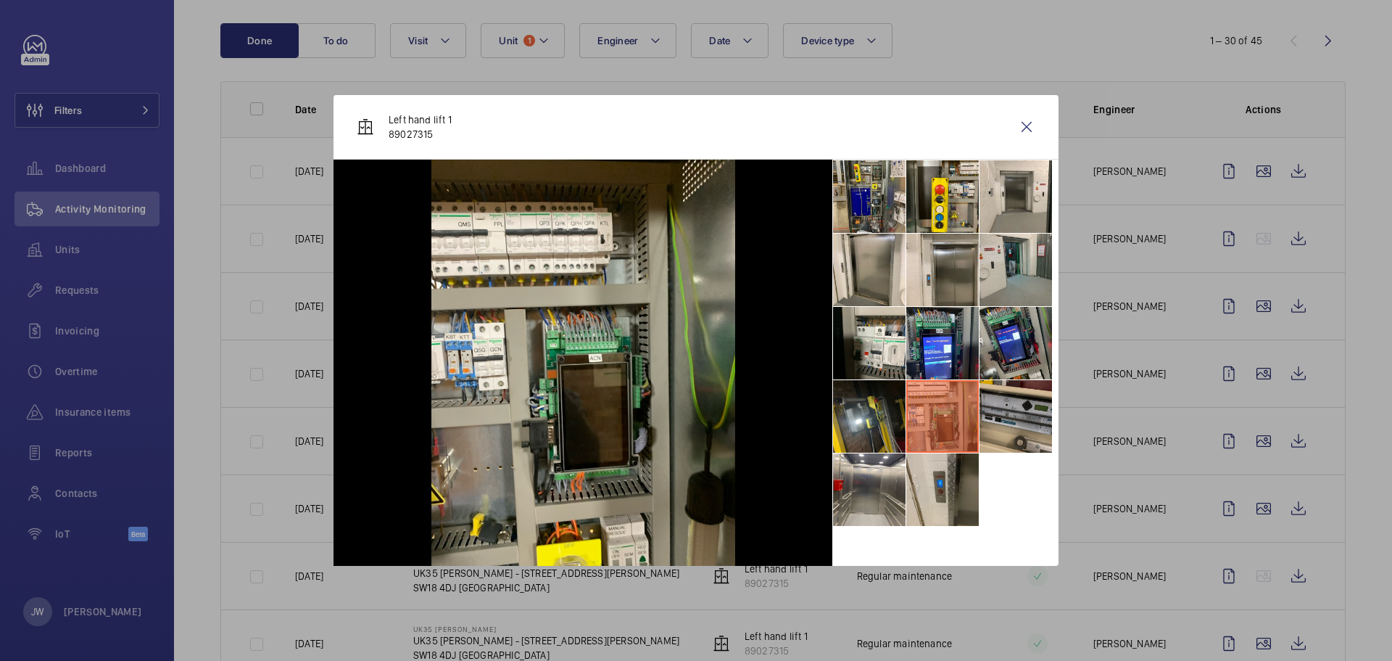
click at [1019, 411] on li at bounding box center [1016, 416] width 73 height 73
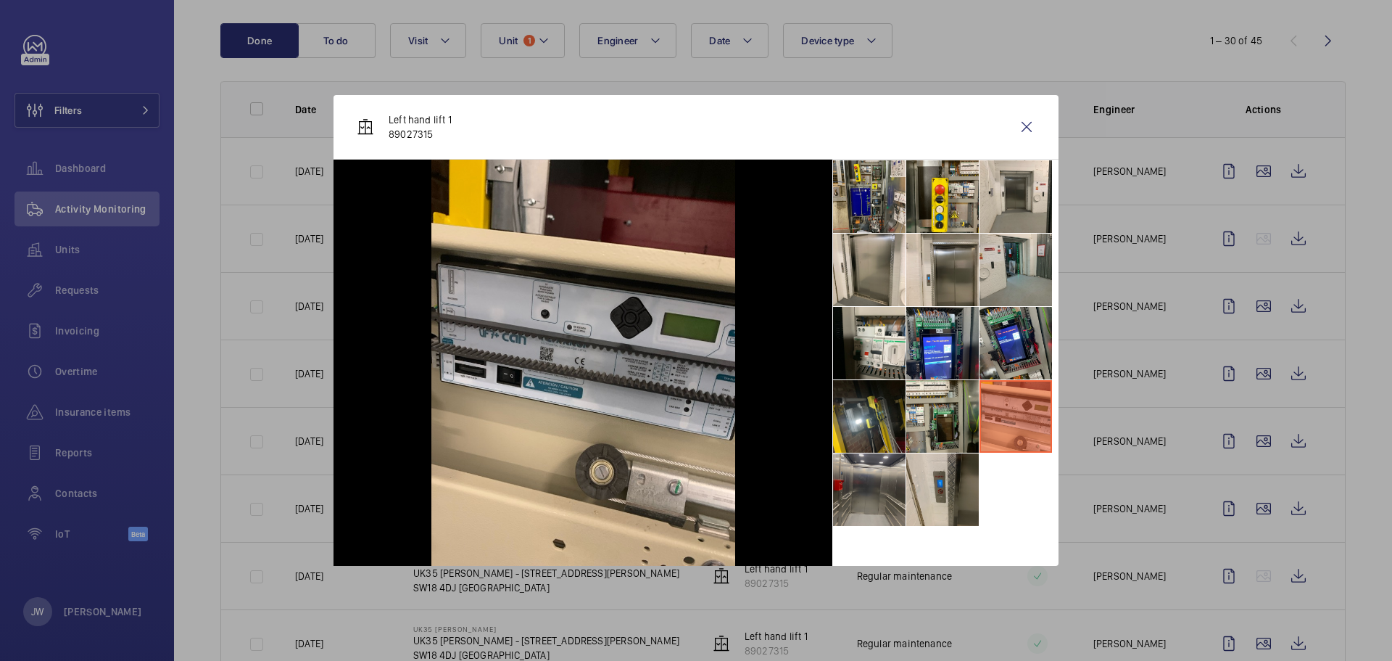
click at [867, 471] on li at bounding box center [869, 489] width 73 height 73
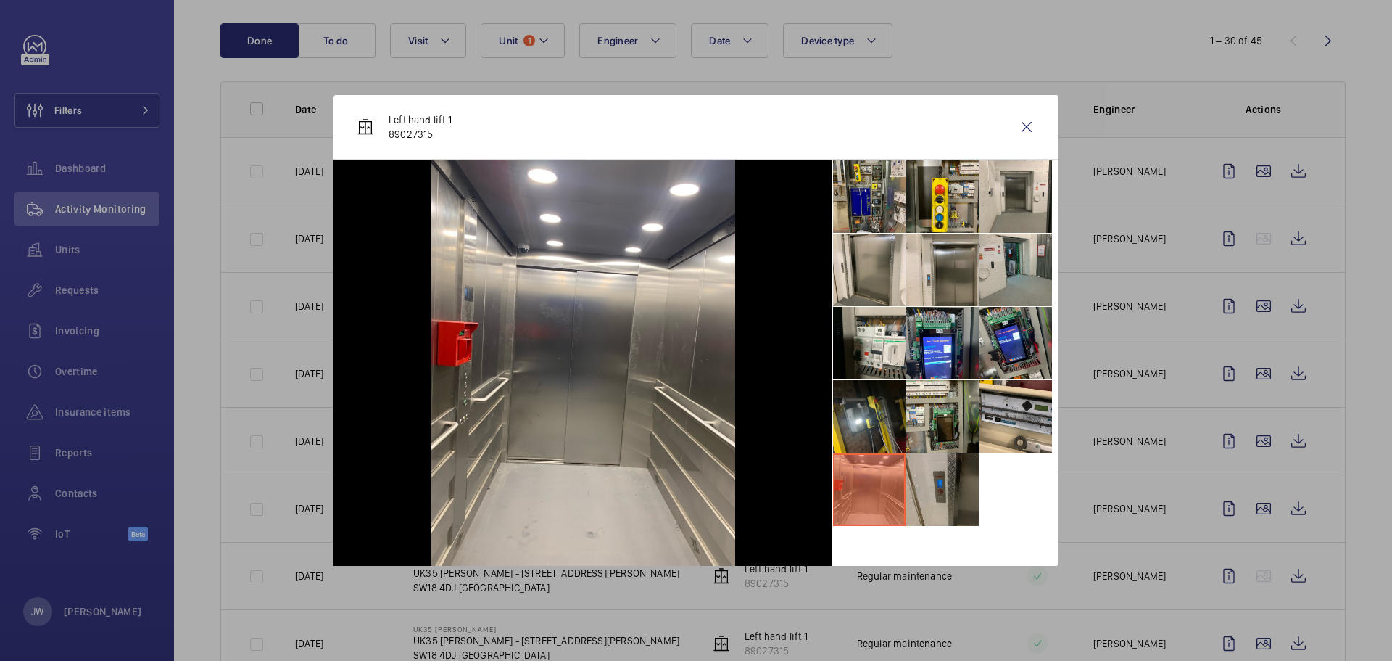
click at [925, 482] on li at bounding box center [942, 489] width 73 height 73
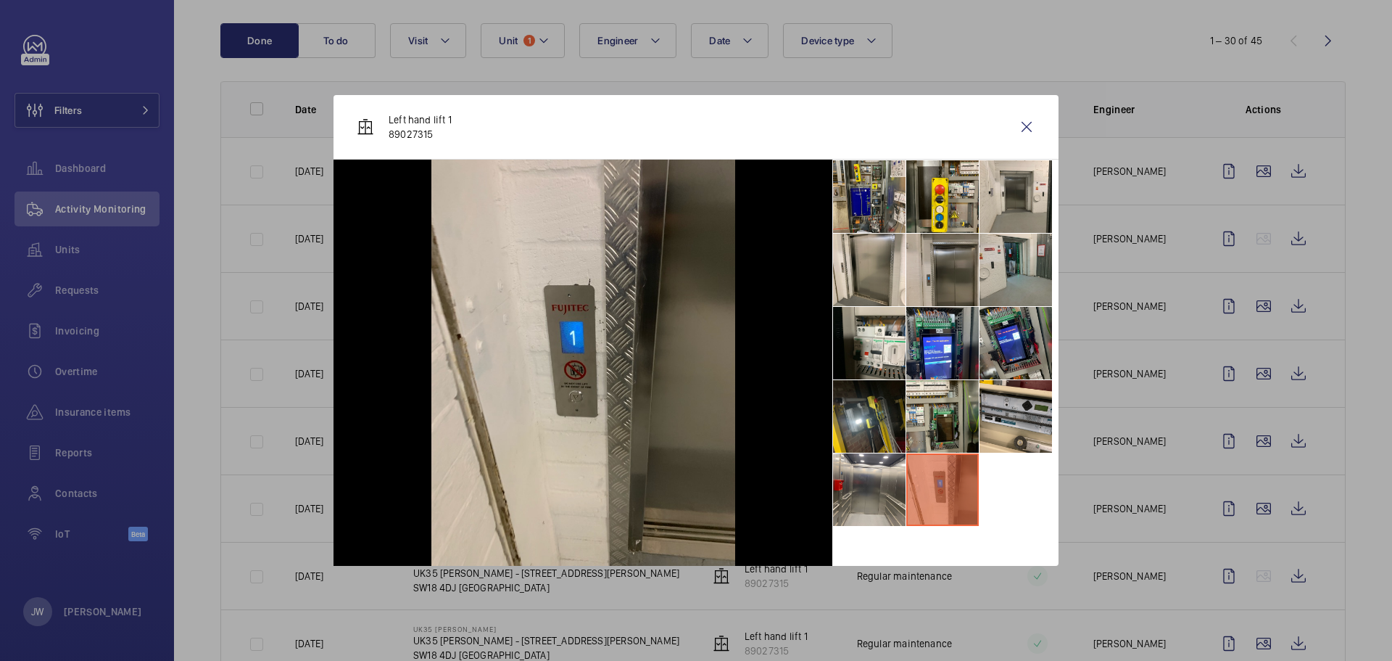
click at [959, 281] on li at bounding box center [942, 270] width 73 height 73
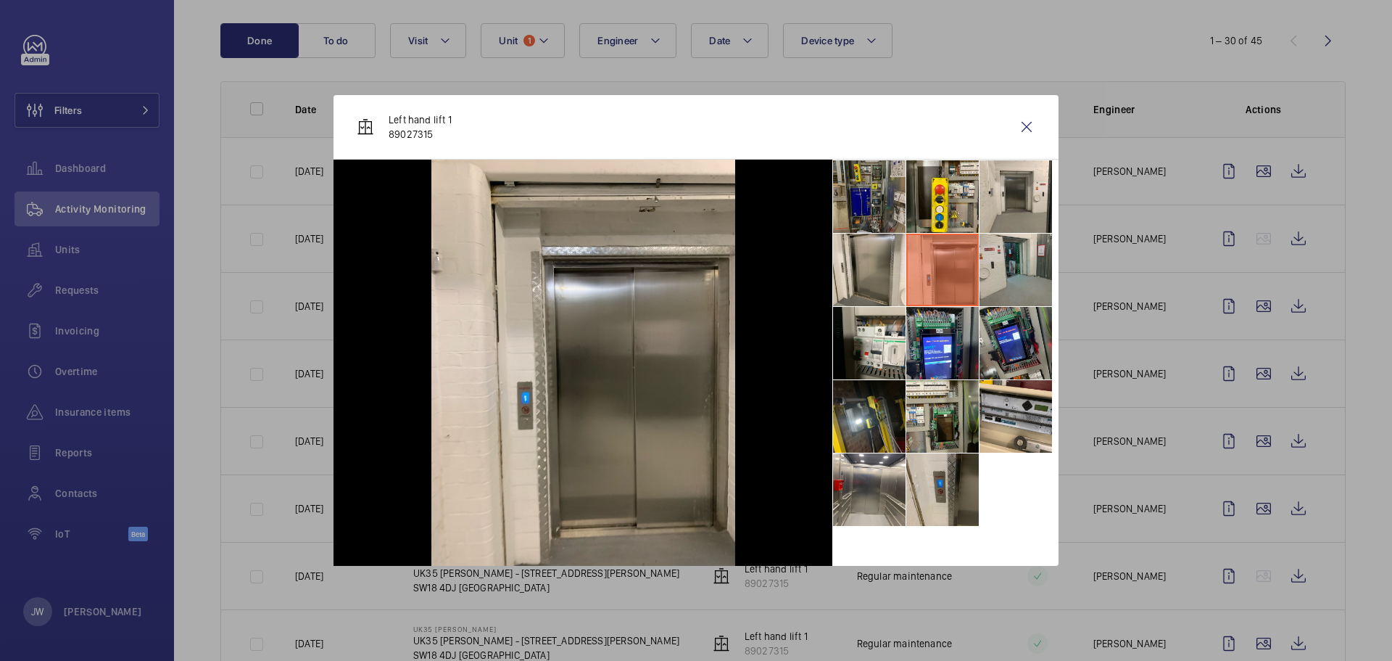
click at [885, 210] on li at bounding box center [869, 196] width 73 height 73
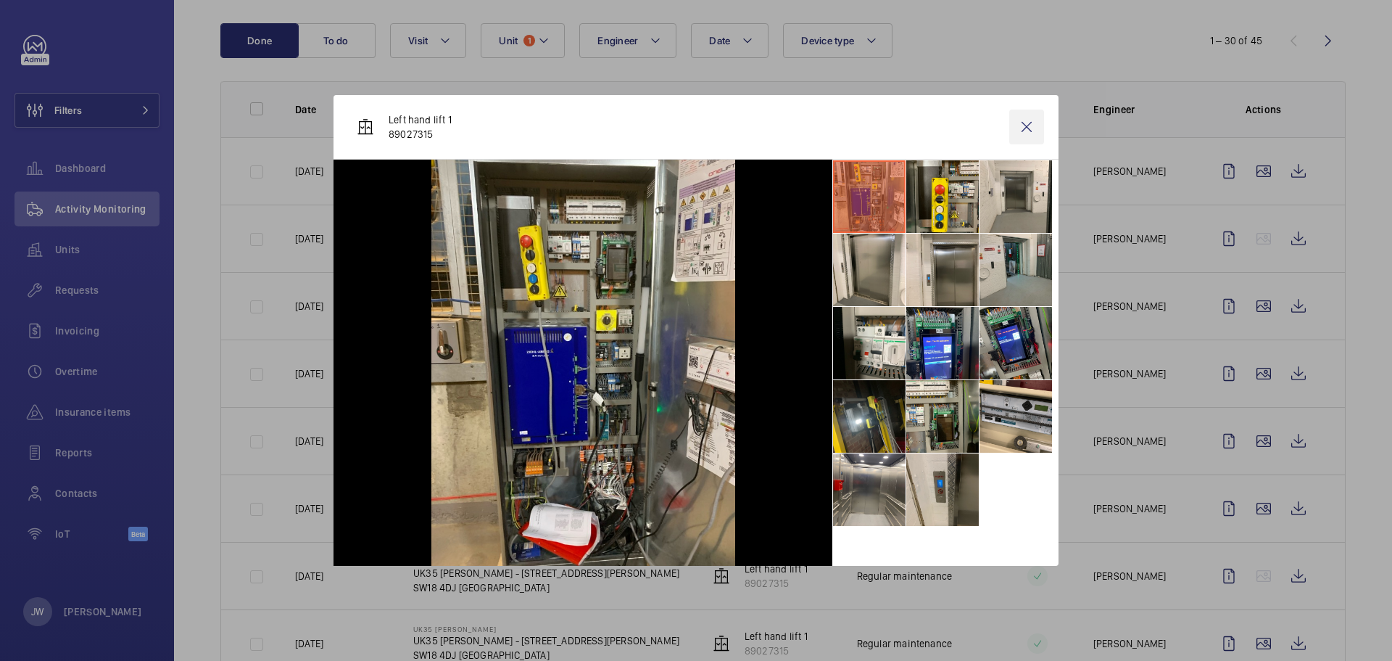
click at [1020, 131] on wm-front-icon-button at bounding box center [1026, 127] width 35 height 35
